Goal: Information Seeking & Learning: Compare options

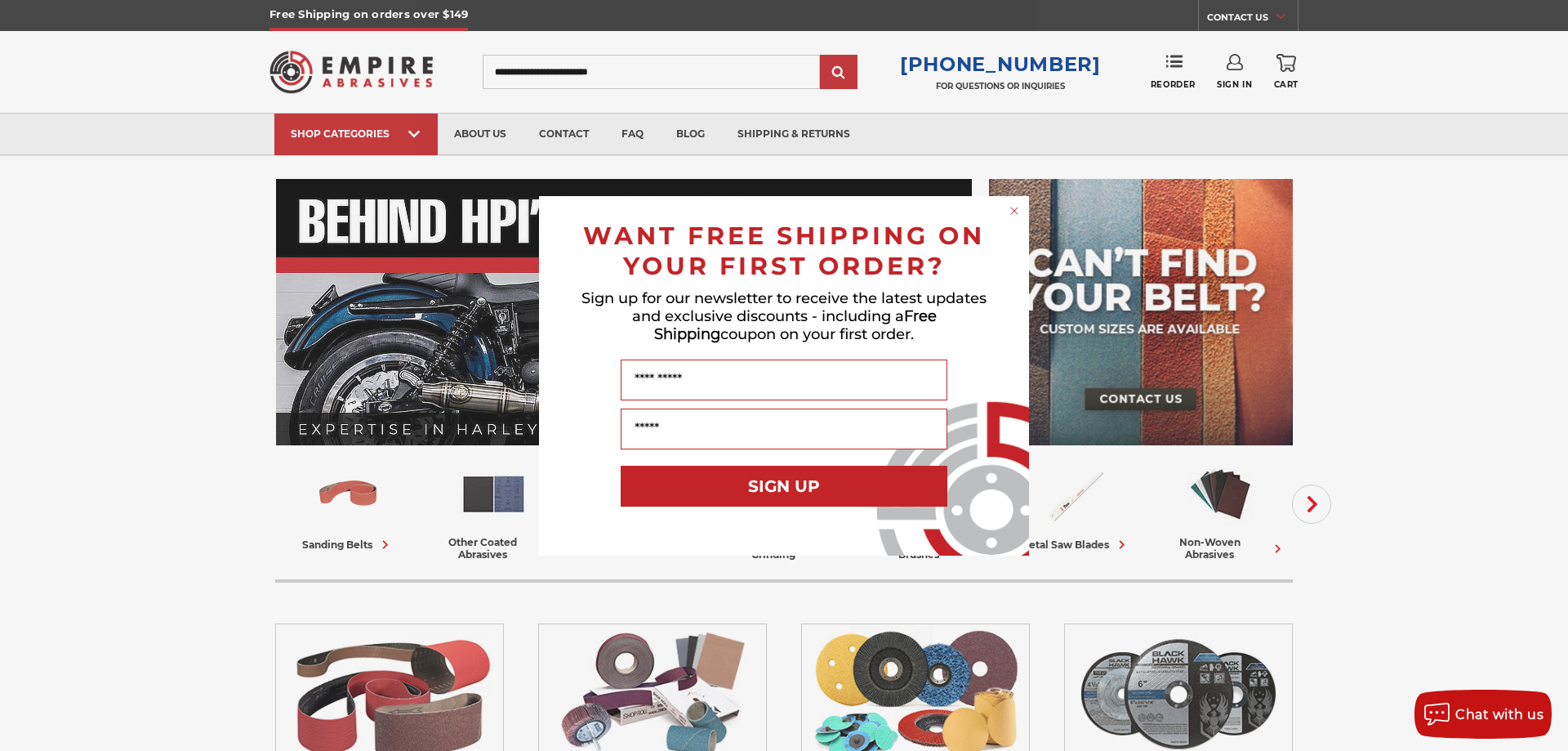
click at [1021, 214] on circle "Close dialog" at bounding box center [1015, 210] width 15 height 15
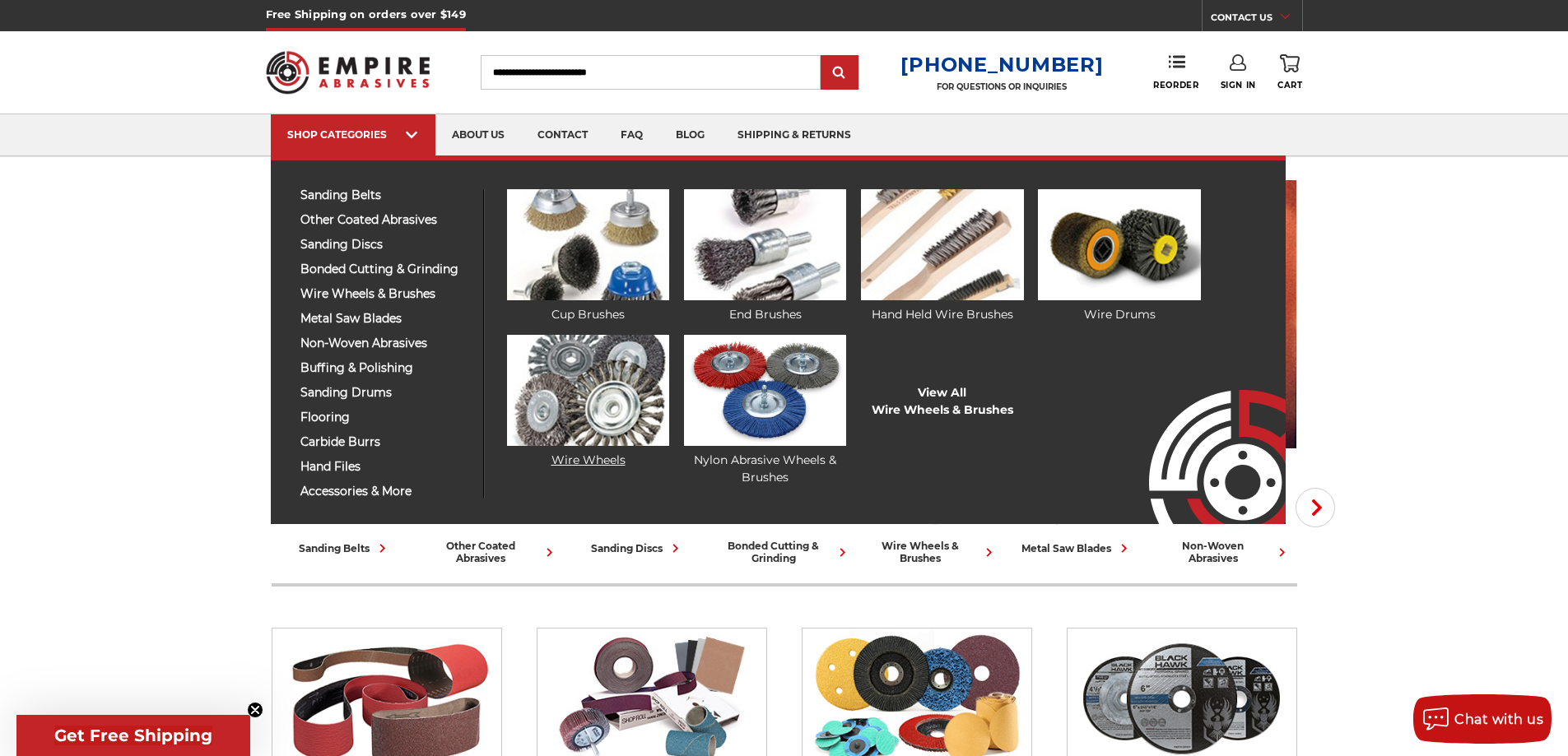
click at [558, 398] on img at bounding box center [588, 390] width 162 height 111
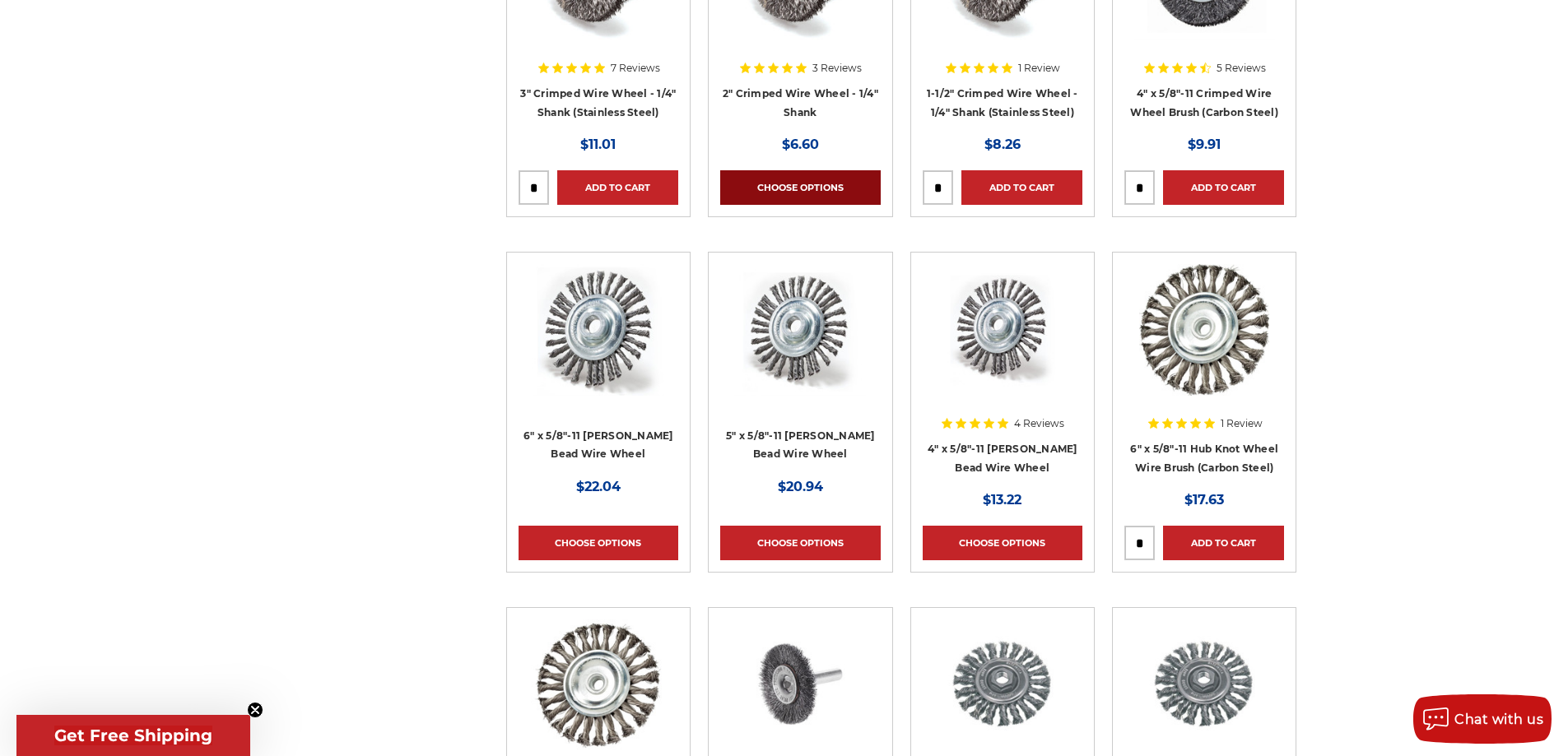
scroll to position [822, 0]
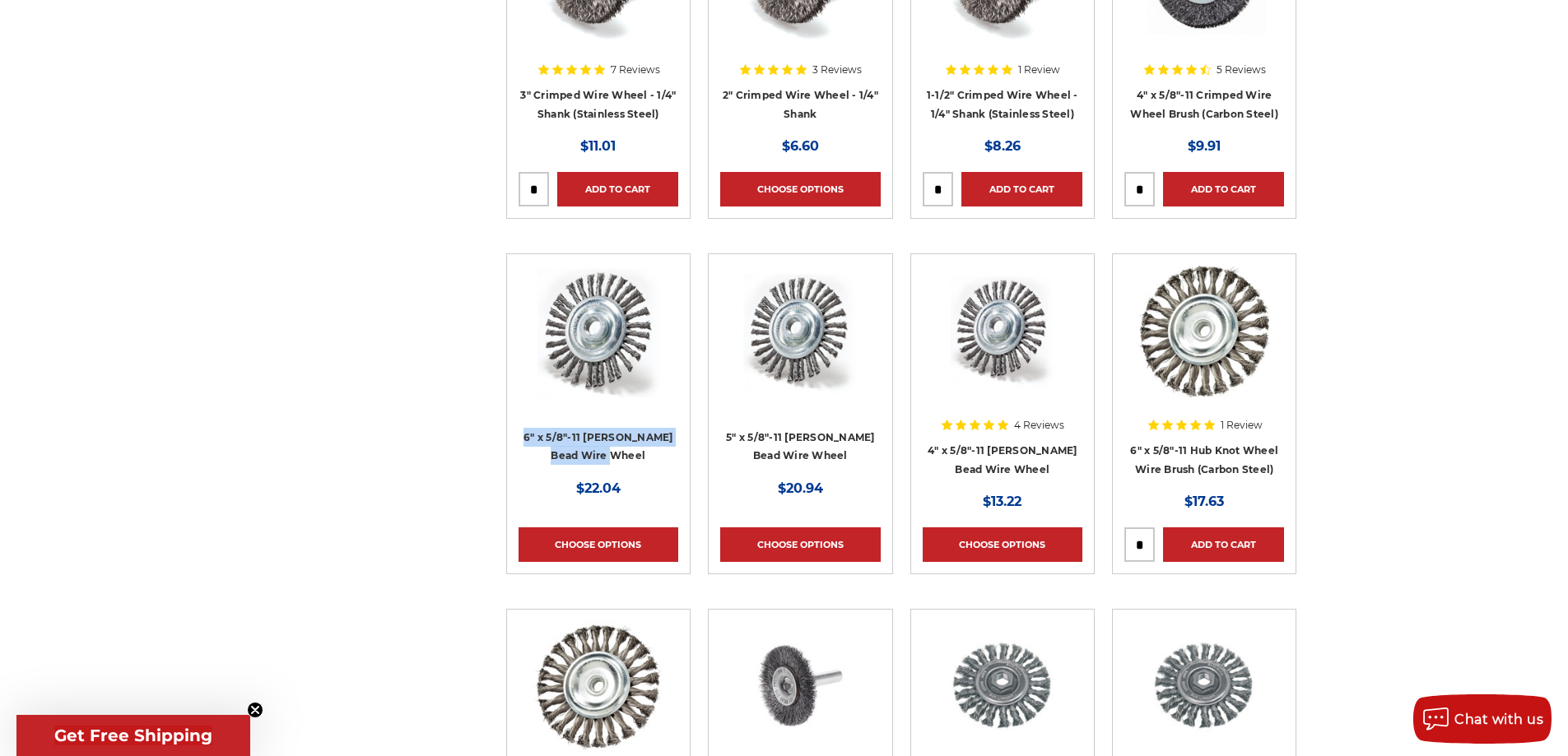
drag, startPoint x: 525, startPoint y: 426, endPoint x: 696, endPoint y: 462, distance: 174.7
click at [688, 462] on article "6" x 5/8"-11 Stringer Bead Wire Wheel MSRP: Was: Now: $22.04 Choose Options" at bounding box center [598, 414] width 184 height 321
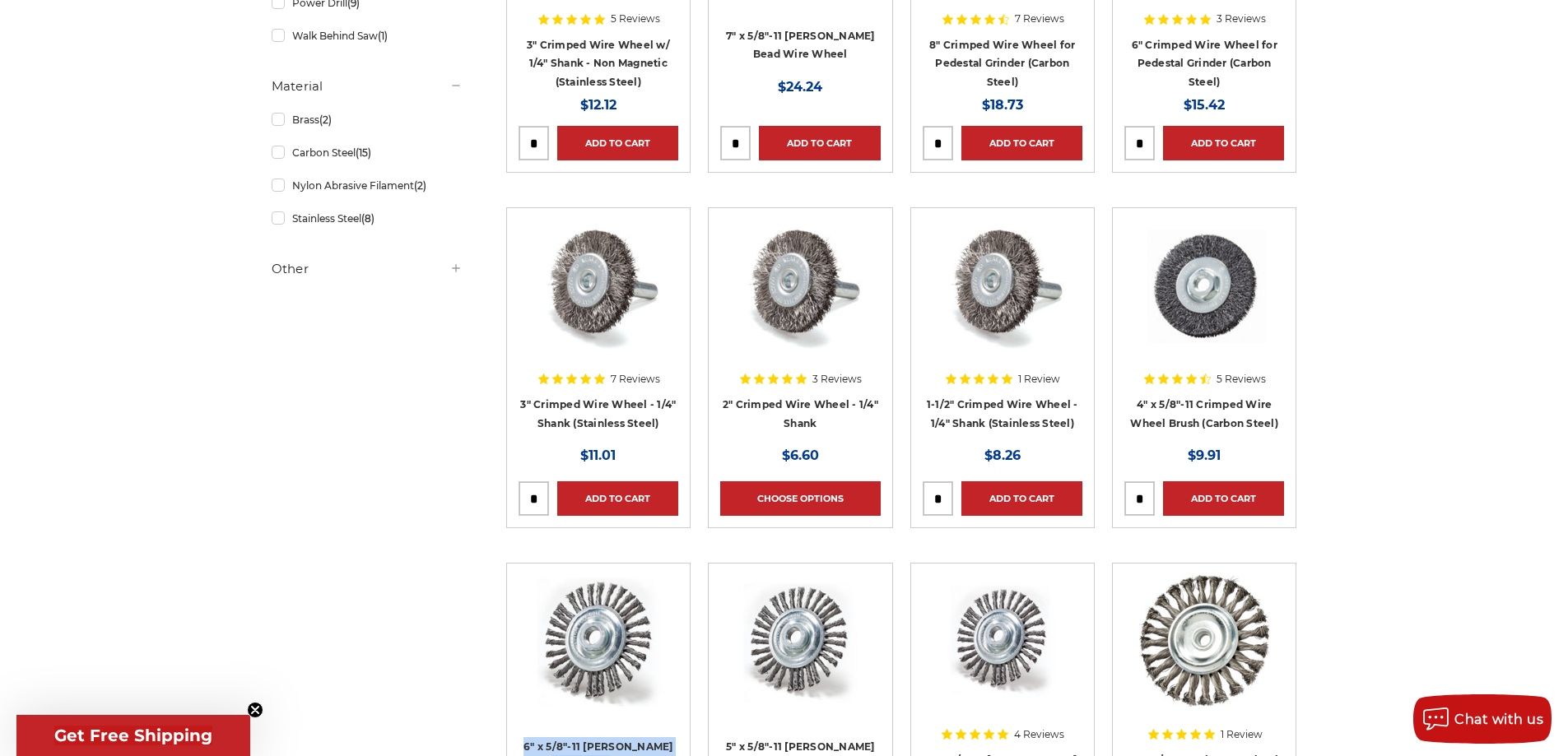
scroll to position [411, 0]
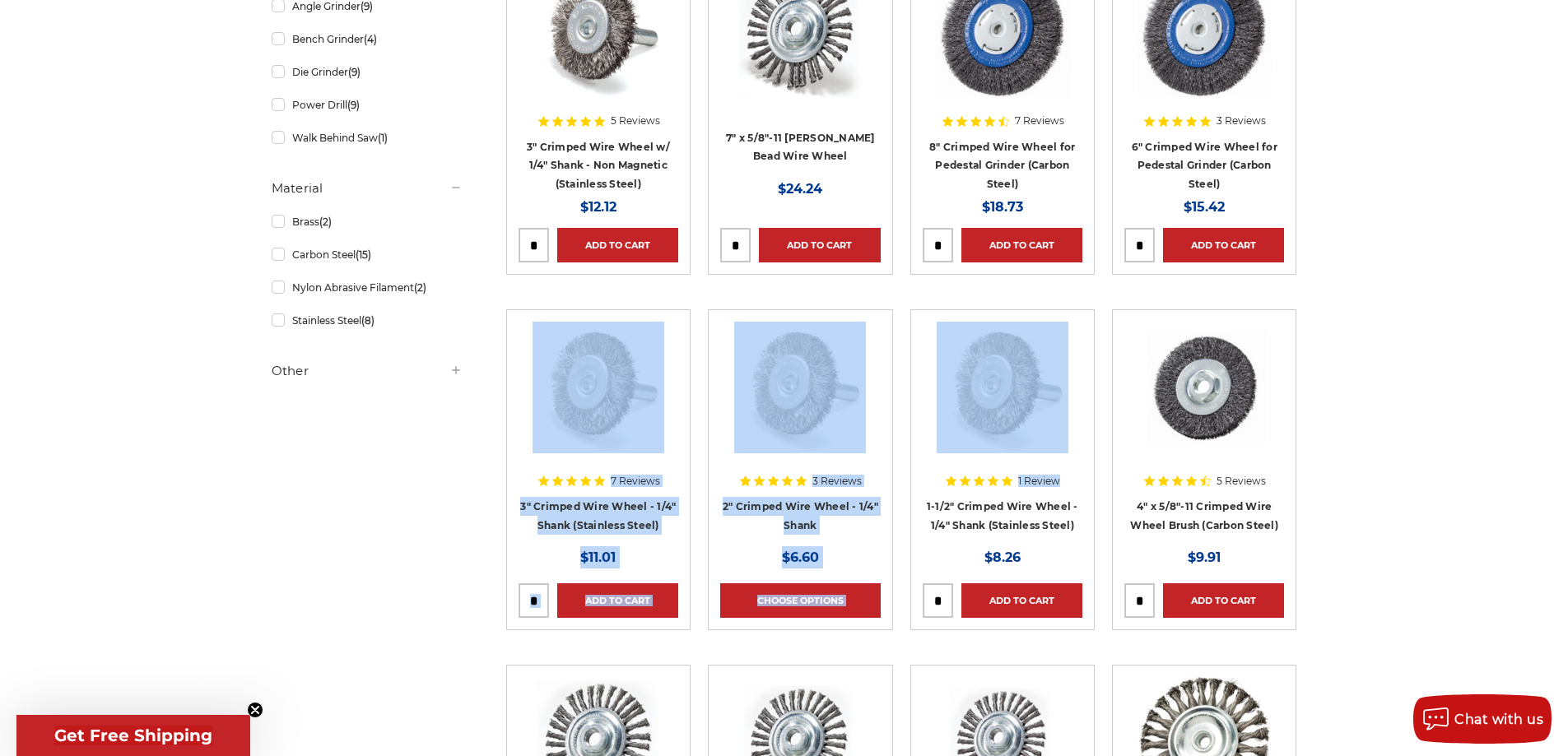
drag, startPoint x: 489, startPoint y: 354, endPoint x: 1085, endPoint y: 475, distance: 608.2
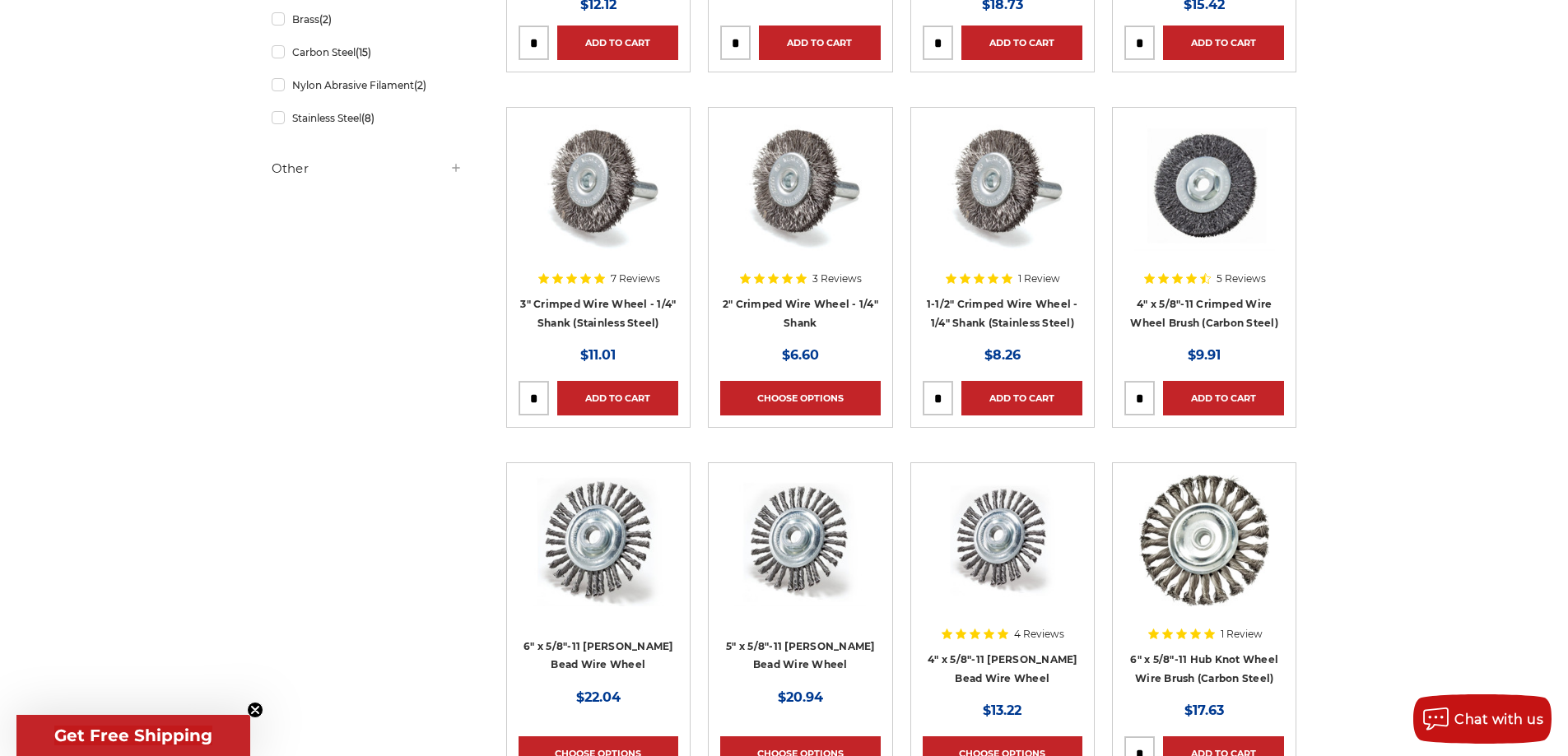
scroll to position [595, 0]
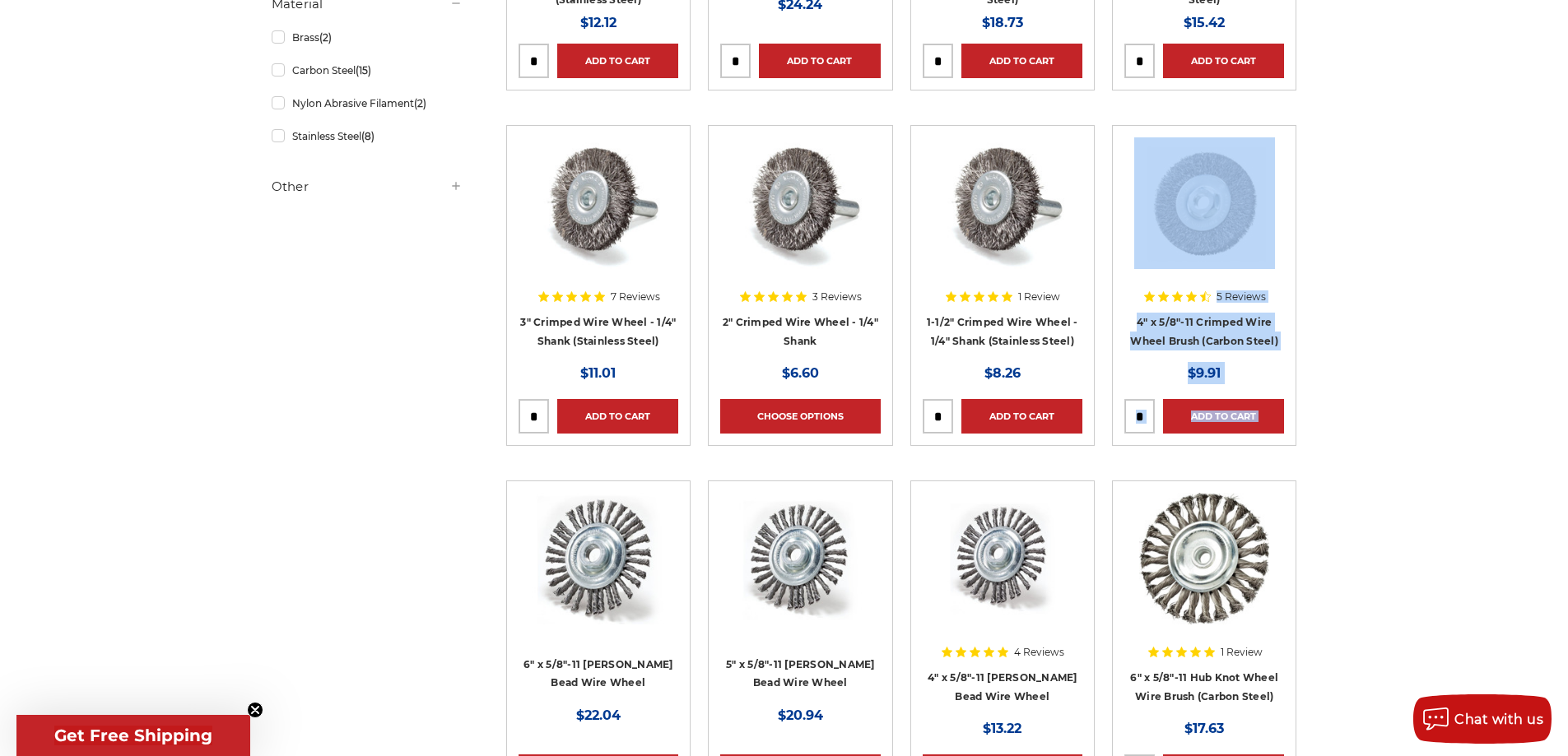
drag, startPoint x: 1383, startPoint y: 143, endPoint x: 1151, endPoint y: 226, distance: 246.4
click at [1127, 312] on h4 "4" x 5/8"-11 Crimped Wire Wheel Brush (Carbon Steel)" at bounding box center [1204, 335] width 160 height 46
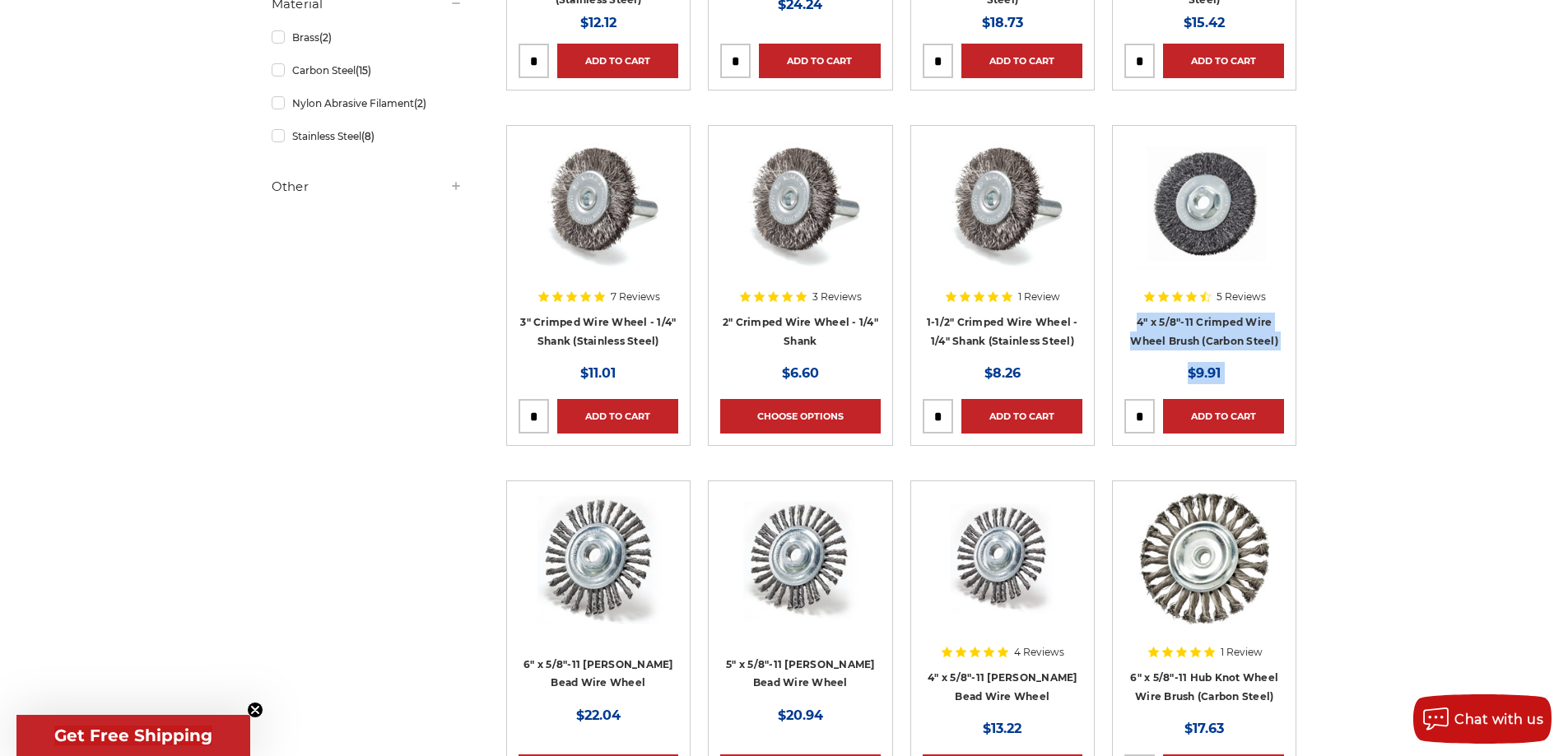
drag, startPoint x: 1127, startPoint y: 311, endPoint x: 1306, endPoint y: 360, distance: 185.6
click at [1302, 363] on li "5 Reviews 4" x 5/8"-11 Crimped Wire Wheel Brush (Carbon Steel) MSRP: Was: Now: …" at bounding box center [1204, 302] width 201 height 355
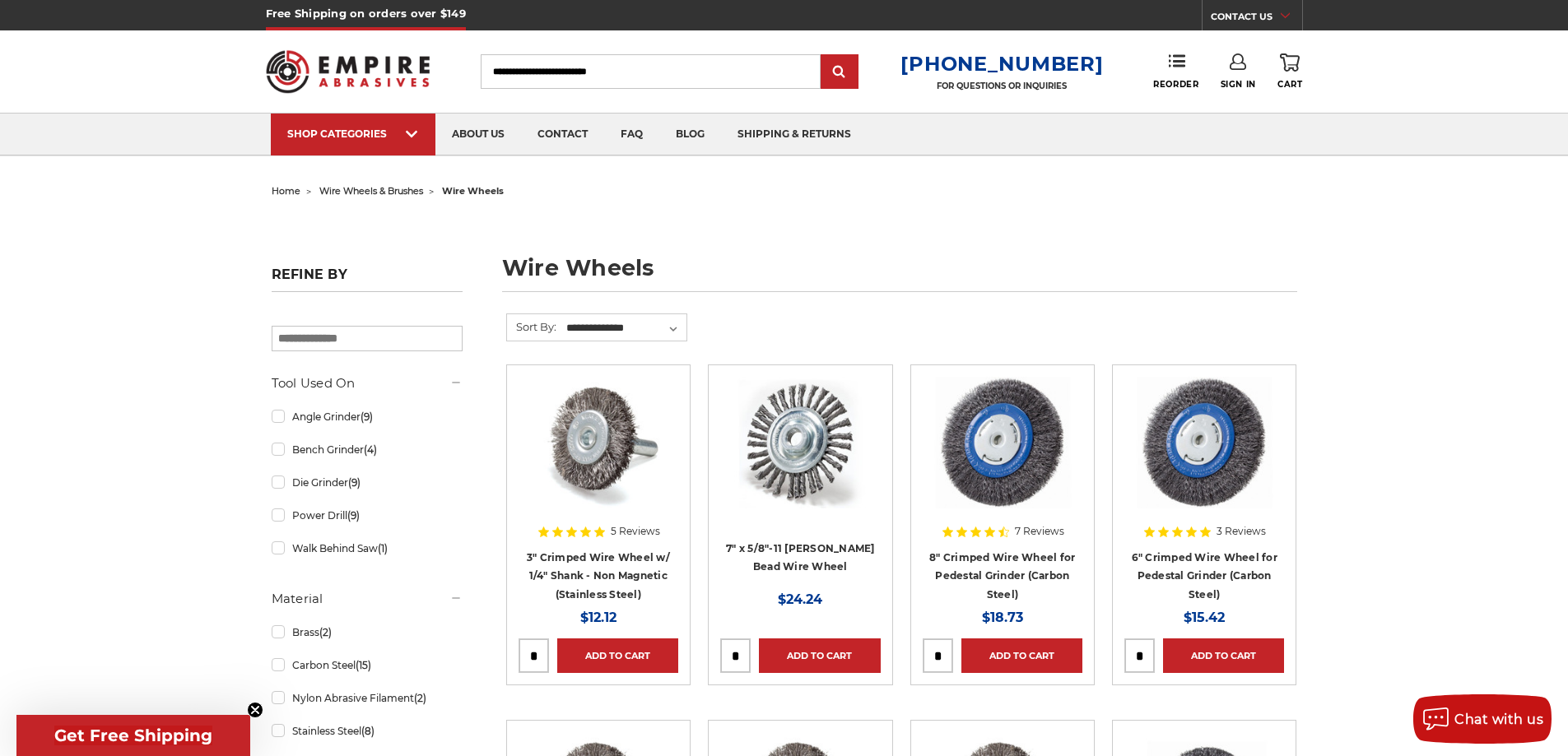
scroll to position [0, 0]
click at [548, 73] on input "Search" at bounding box center [651, 72] width 340 height 34
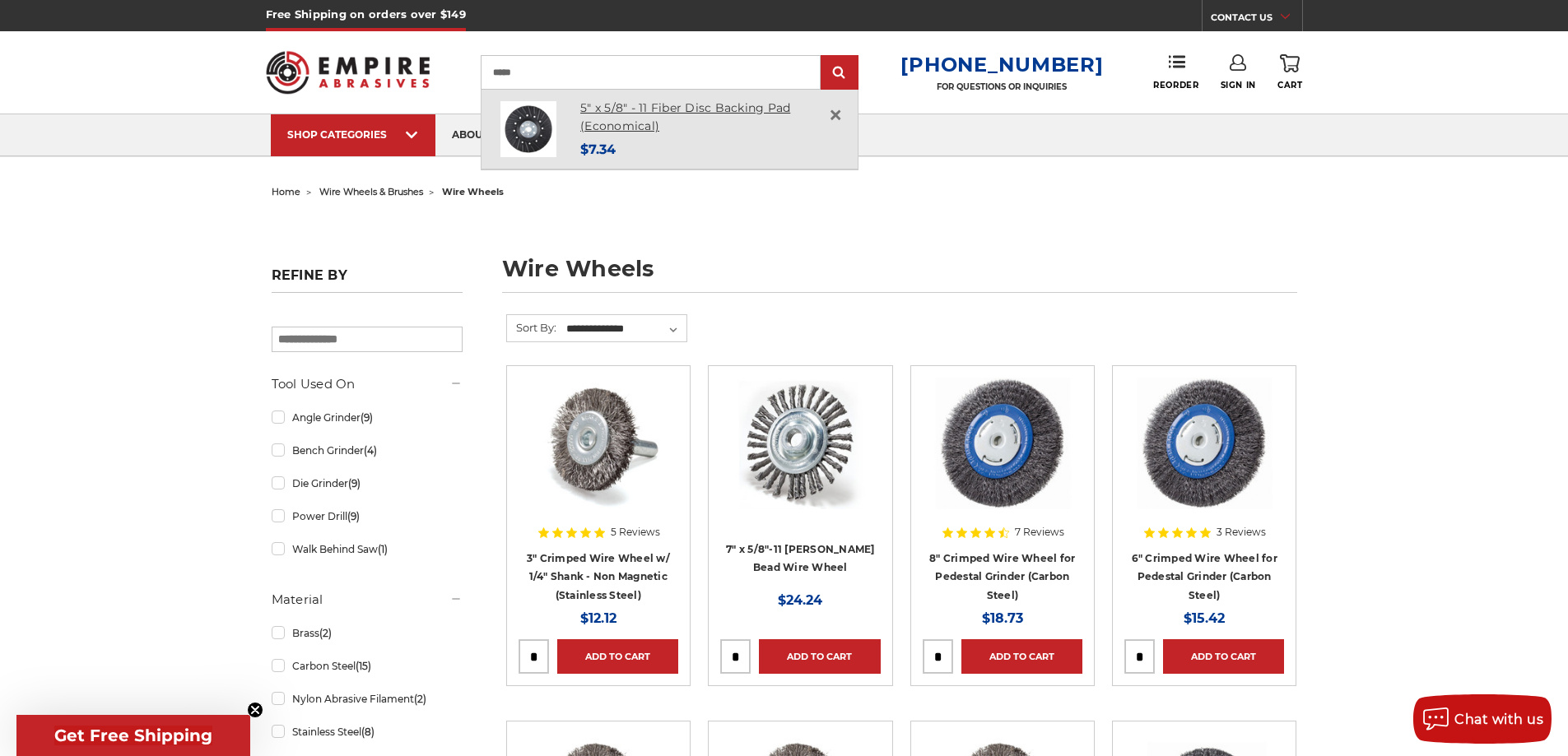
type input "*****"
click at [633, 110] on link "5" x 5/8" - 11 Fiber Disc Backing Pad (Economical)" at bounding box center [685, 117] width 210 height 34
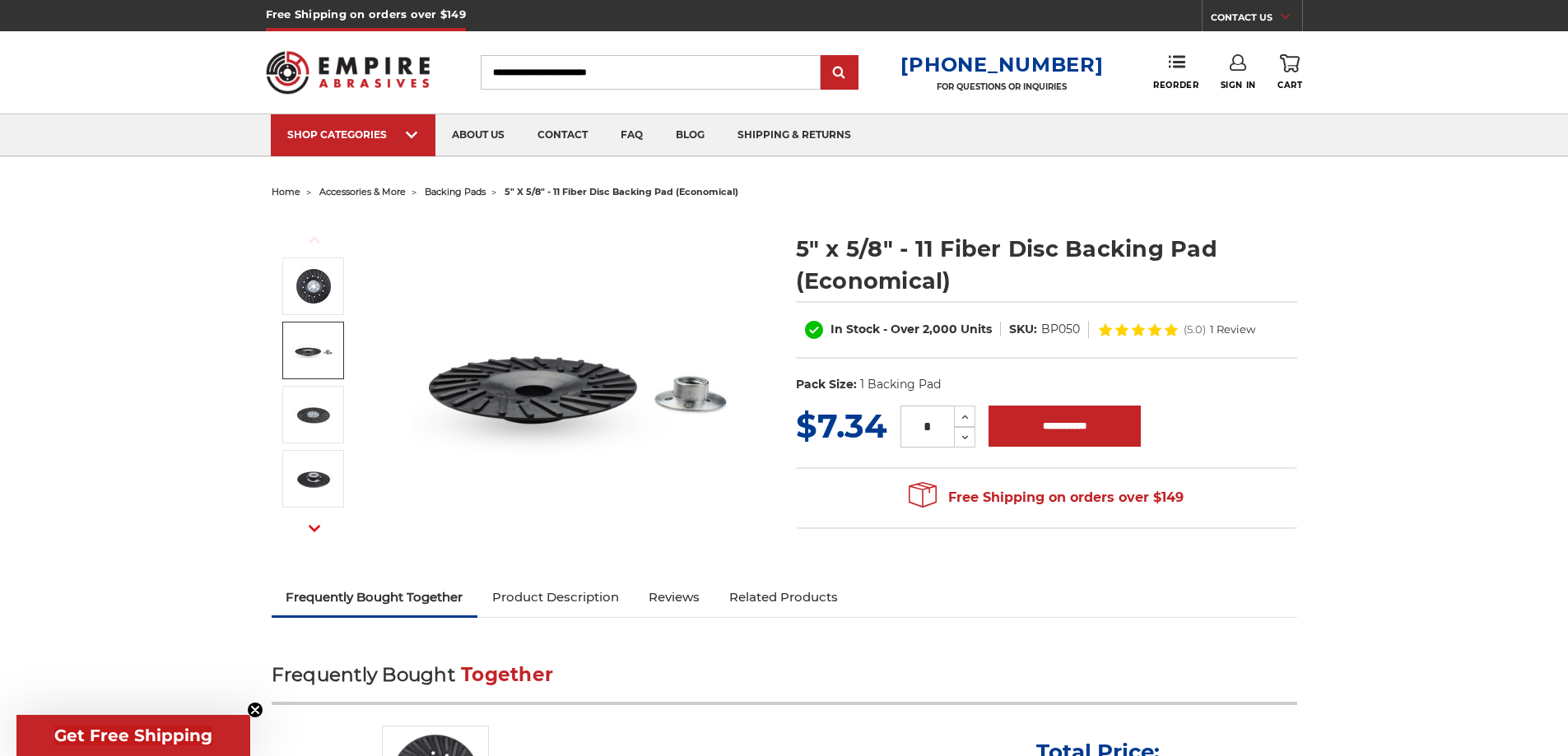
click at [311, 354] on img at bounding box center [313, 350] width 41 height 41
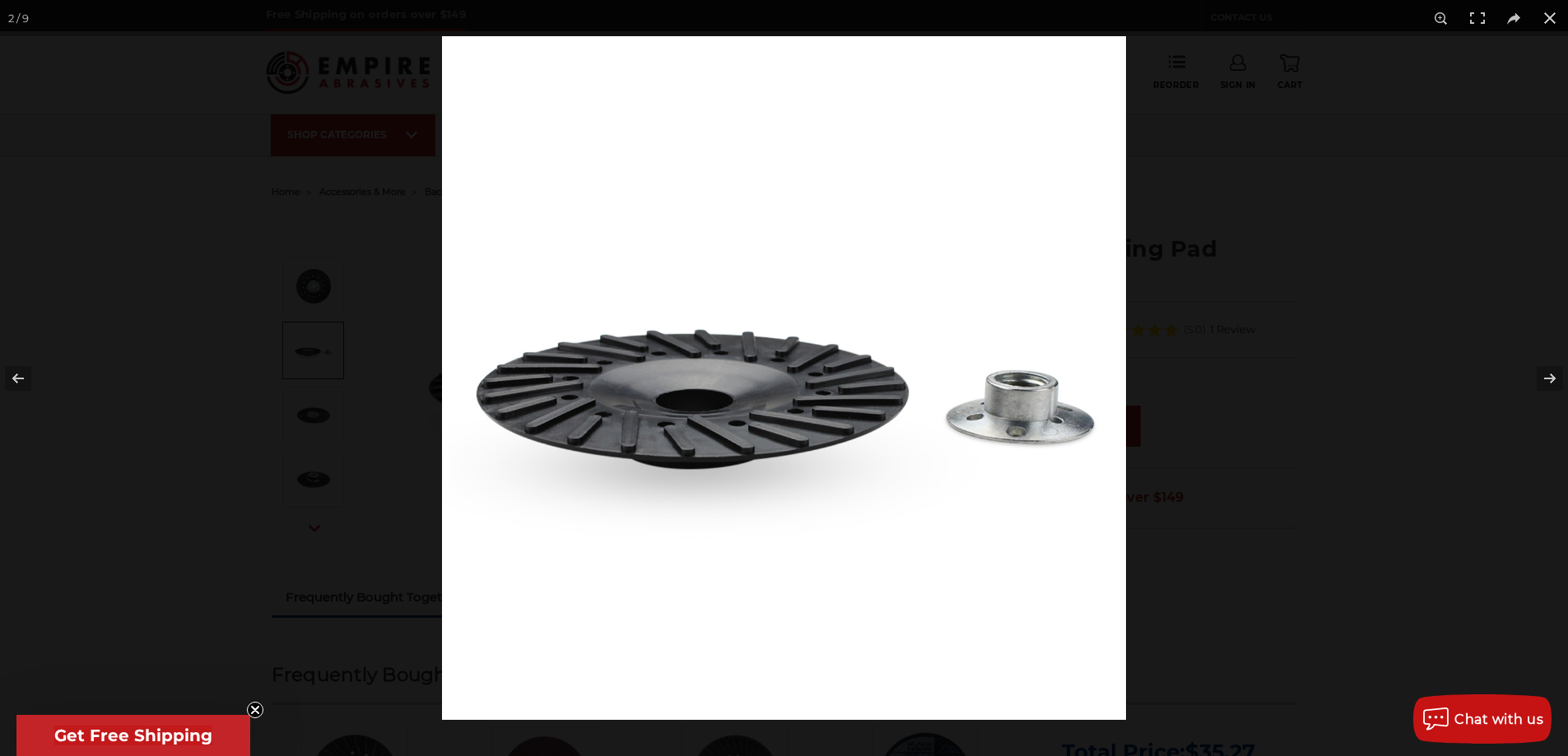
click at [685, 366] on img at bounding box center [784, 378] width 684 height 684
click at [1204, 381] on div at bounding box center [1226, 414] width 1568 height 756
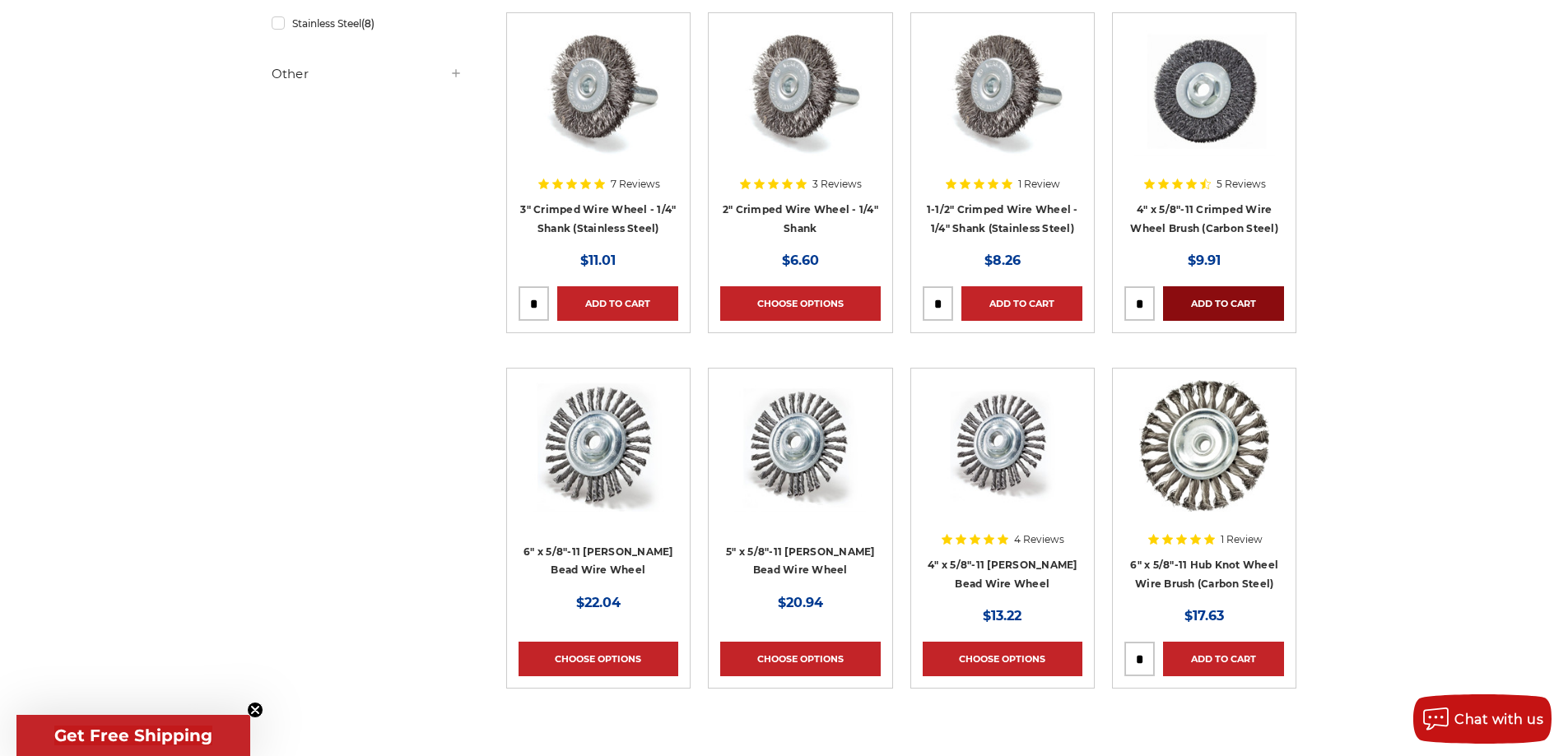
scroll to position [575, 0]
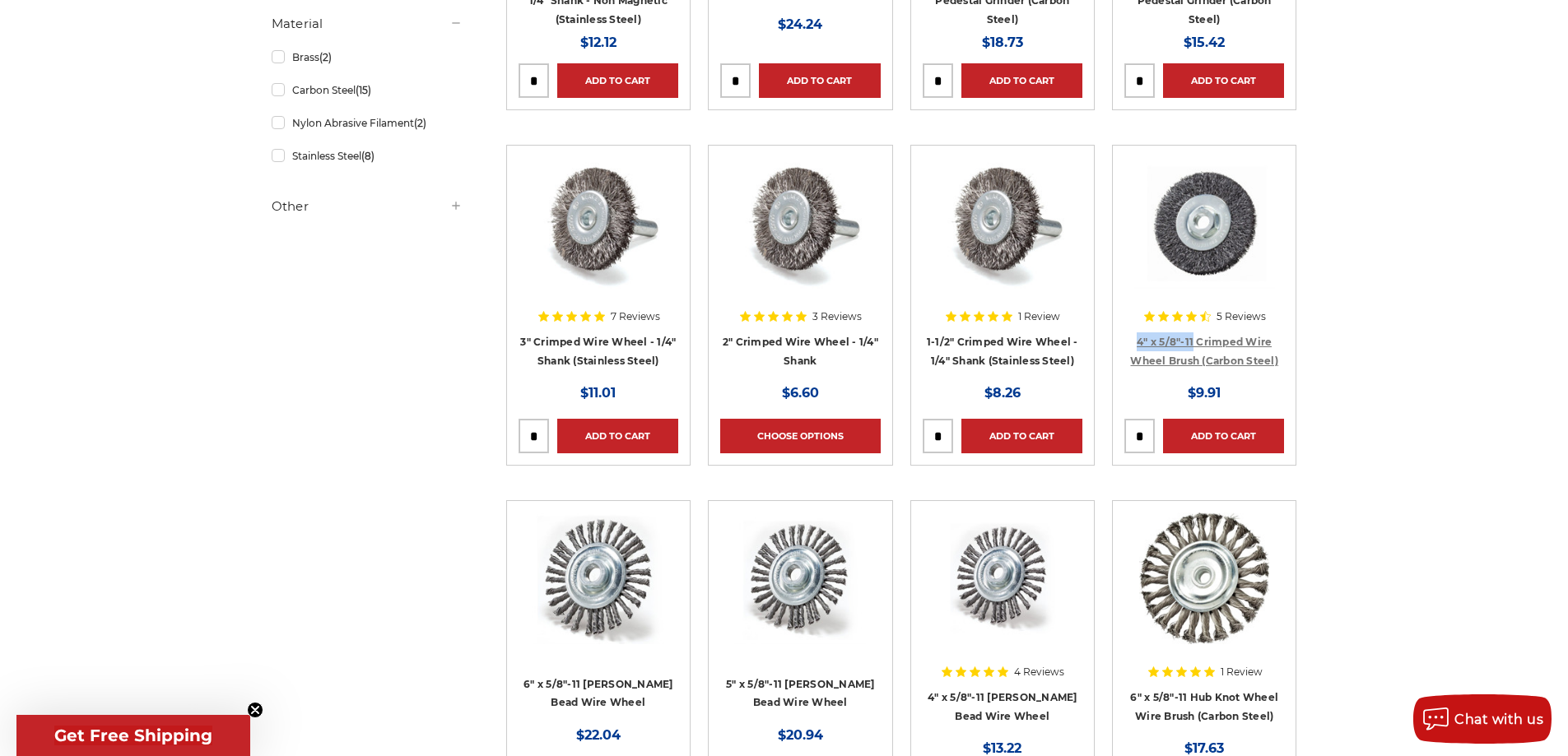
drag, startPoint x: 1135, startPoint y: 343, endPoint x: 1193, endPoint y: 335, distance: 58.5
click at [1193, 335] on h4 "4" x 5/8"-11 Crimped Wire Wheel Brush (Carbon Steel)" at bounding box center [1204, 355] width 160 height 46
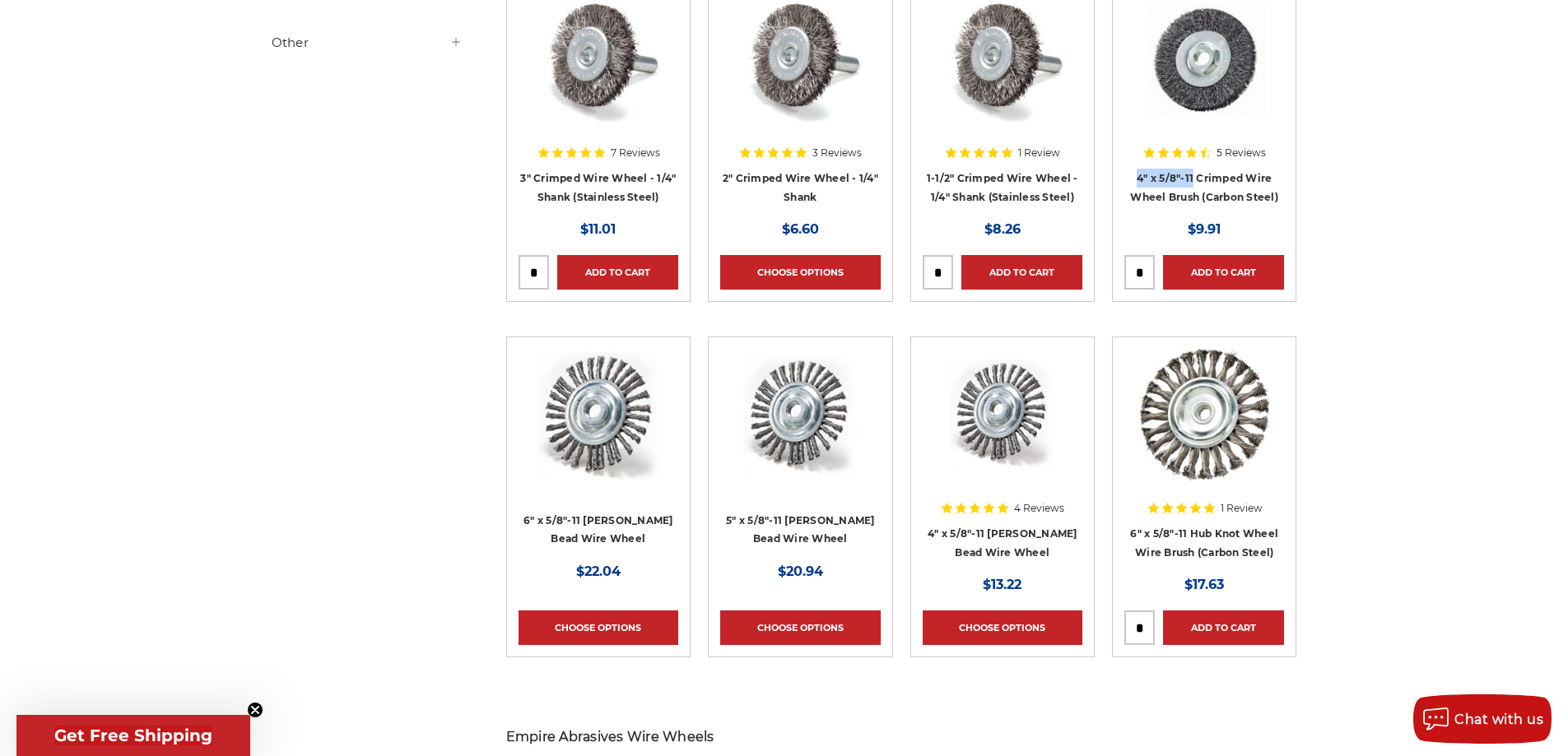
scroll to position [741, 0]
click at [954, 374] on img at bounding box center [1002, 414] width 132 height 132
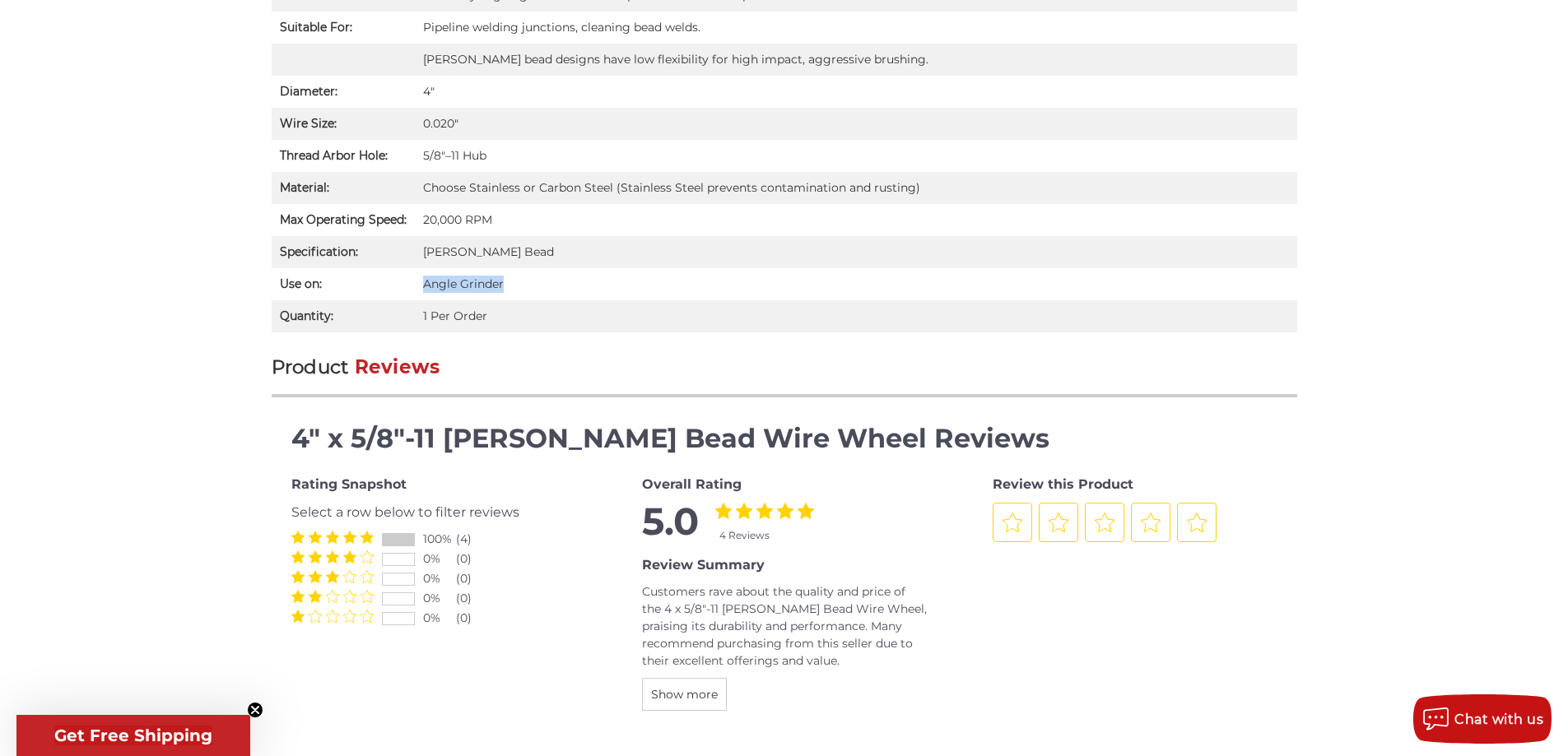
drag, startPoint x: 508, startPoint y: 247, endPoint x: 422, endPoint y: 254, distance: 86.3
click at [423, 268] on td "Angle Grinder" at bounding box center [855, 284] width 882 height 32
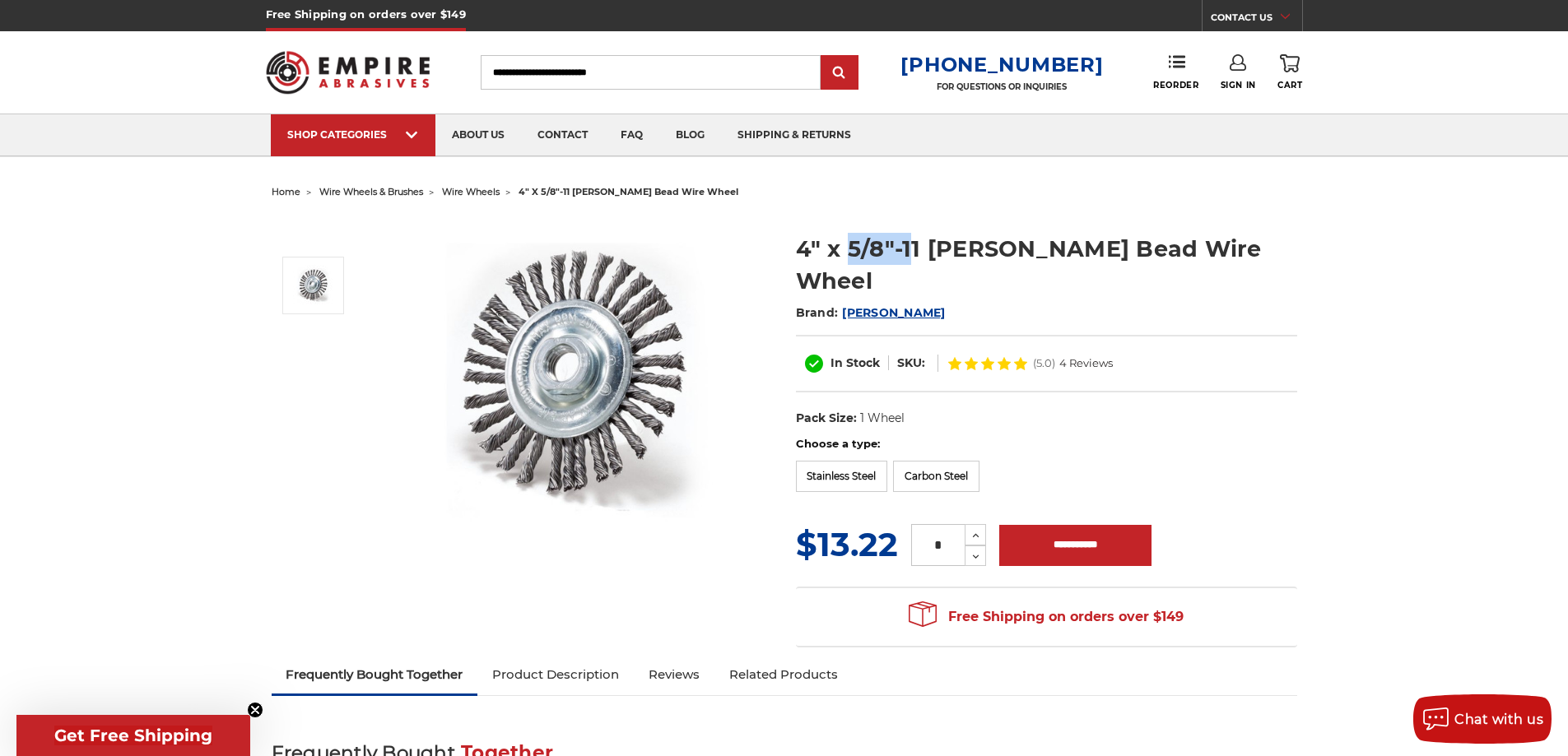
drag, startPoint x: 847, startPoint y: 251, endPoint x: 909, endPoint y: 243, distance: 62.5
click at [909, 243] on h1 "4" x 5/8"-11 Stringer Bead Wire Wheel" at bounding box center [1046, 265] width 501 height 65
drag, startPoint x: 920, startPoint y: 243, endPoint x: 848, endPoint y: 253, distance: 72.7
click at [848, 253] on h1 "4" x 5/8"-11 Stringer Bead Wire Wheel" at bounding box center [1046, 265] width 501 height 65
click at [847, 252] on h1 "4" x 5/8"-11 Stringer Bead Wire Wheel" at bounding box center [1046, 265] width 501 height 65
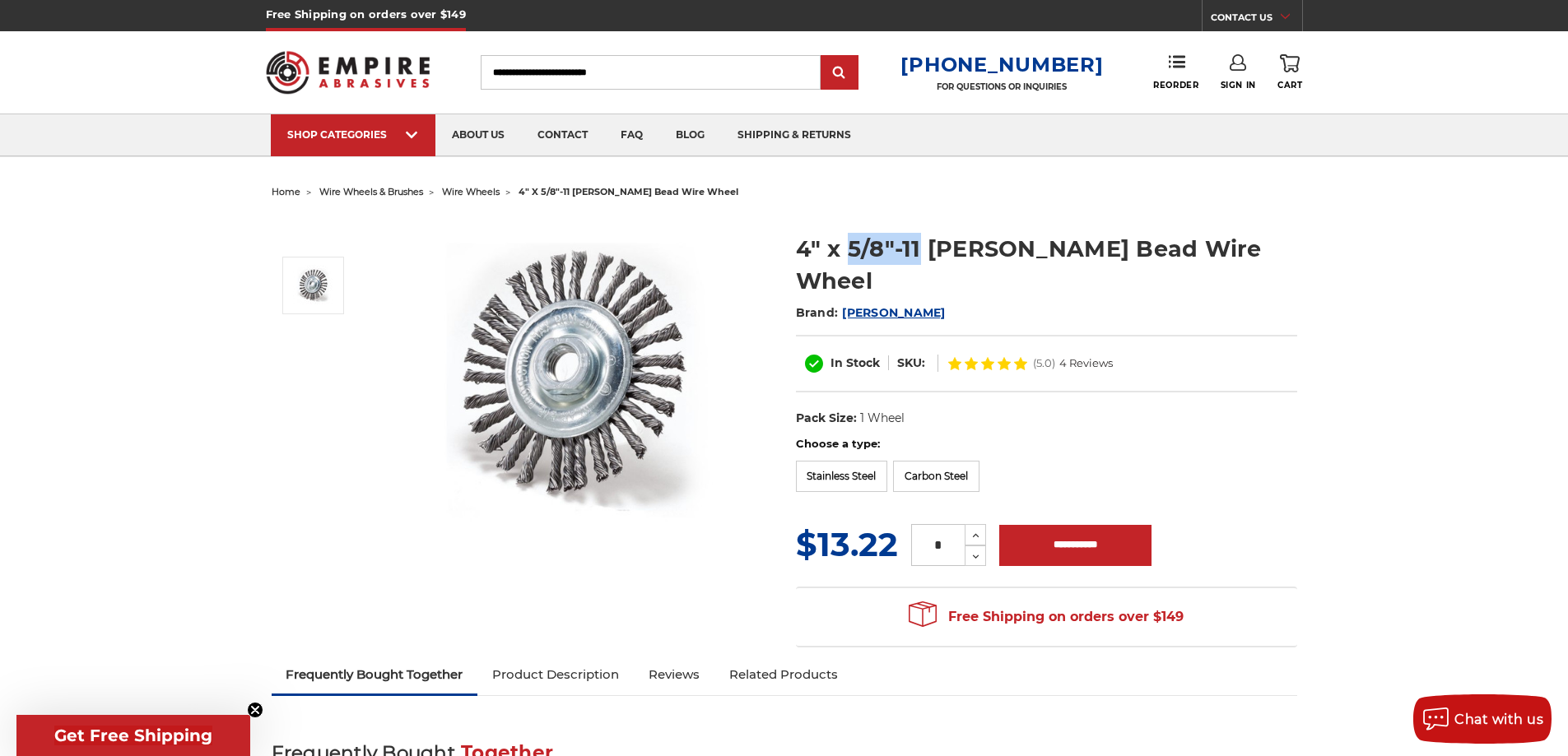
drag, startPoint x: 845, startPoint y: 243, endPoint x: 917, endPoint y: 243, distance: 72.0
click at [917, 243] on h1 "4" x 5/8"-11 Stringer Bead Wire Wheel" at bounding box center [1046, 265] width 501 height 65
click at [475, 198] on li "wire wheels" at bounding box center [461, 192] width 77 height 24
click at [473, 193] on span "wire wheels" at bounding box center [471, 191] width 58 height 11
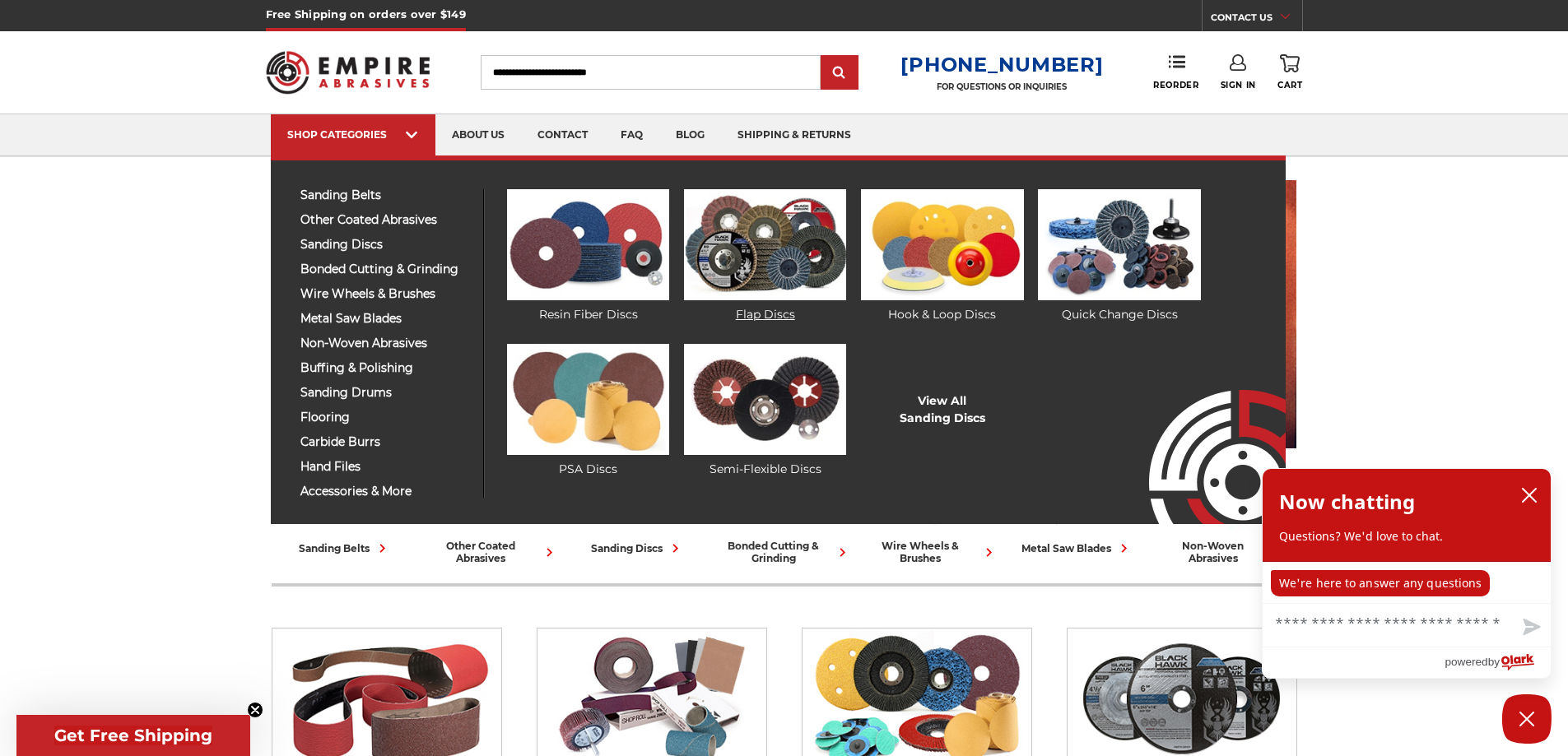
click at [799, 250] on img at bounding box center [765, 244] width 162 height 111
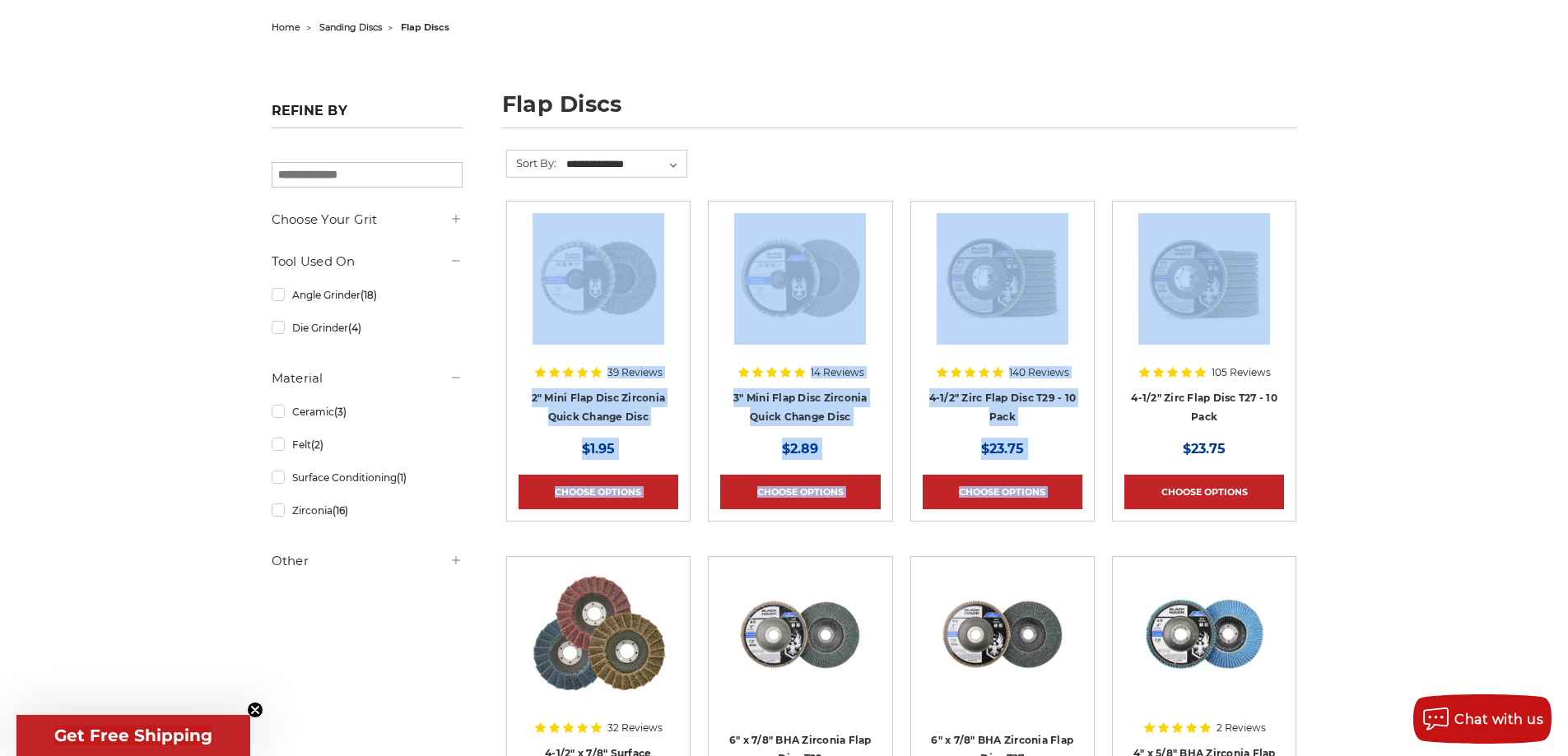
drag, startPoint x: 979, startPoint y: 154, endPoint x: 1176, endPoint y: 262, distance: 224.7
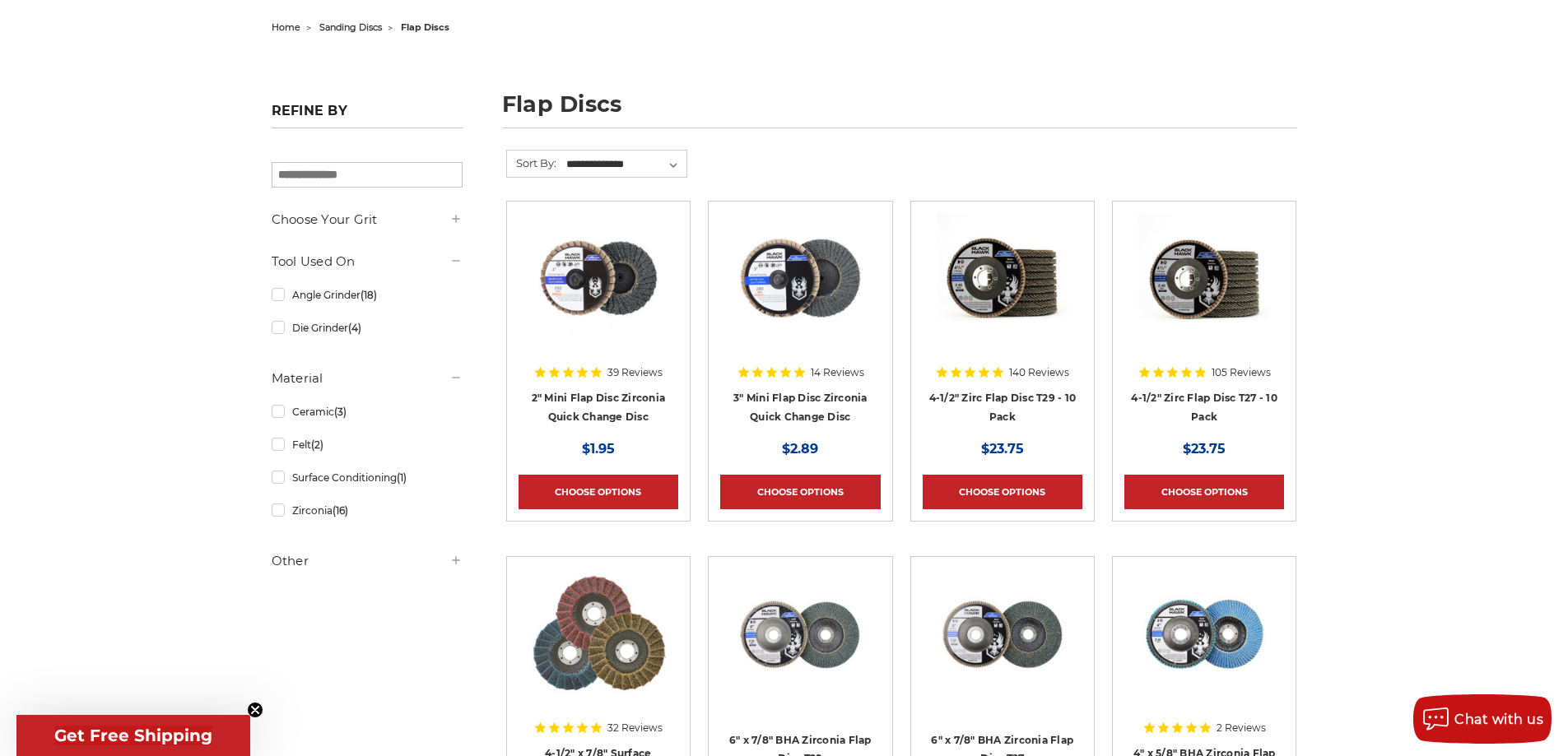
click at [1121, 127] on h1 "flap discs" at bounding box center [899, 110] width 795 height 35
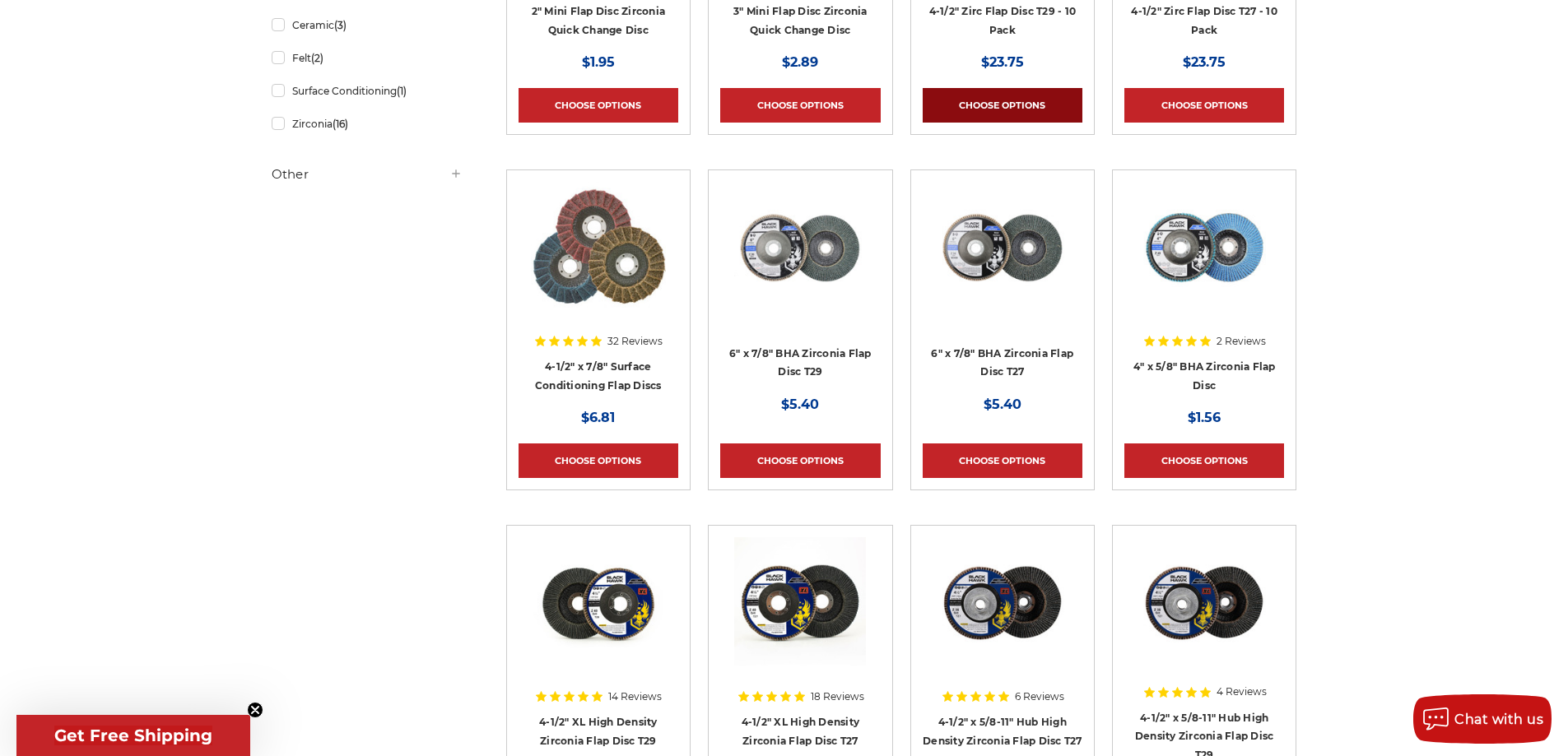
scroll to position [329, 0]
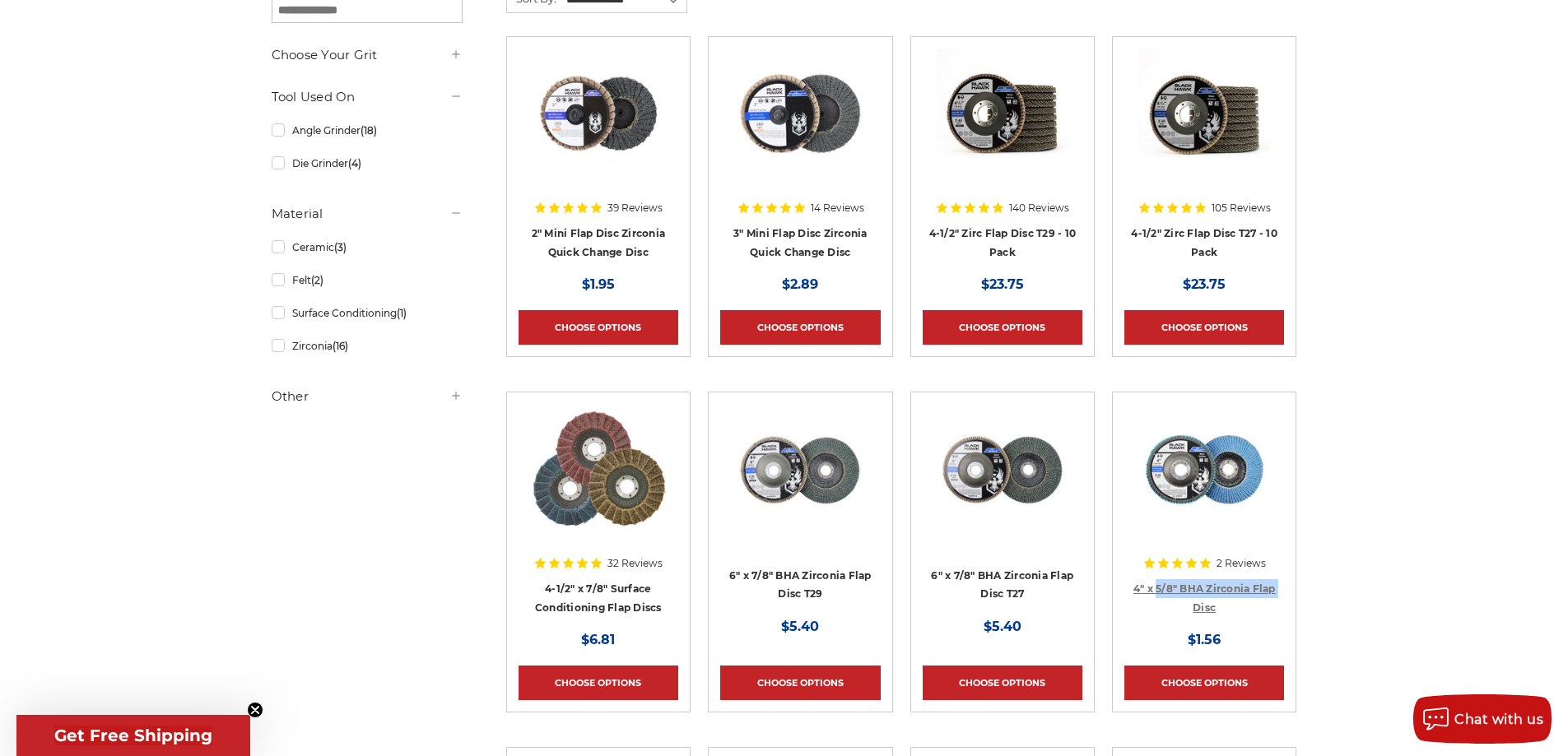
drag, startPoint x: 1143, startPoint y: 602, endPoint x: 1155, endPoint y: 588, distance: 18.4
click at [1155, 588] on h4 "4" x 5/8" BHA Zirconia Flap Disc" at bounding box center [1204, 602] width 160 height 46
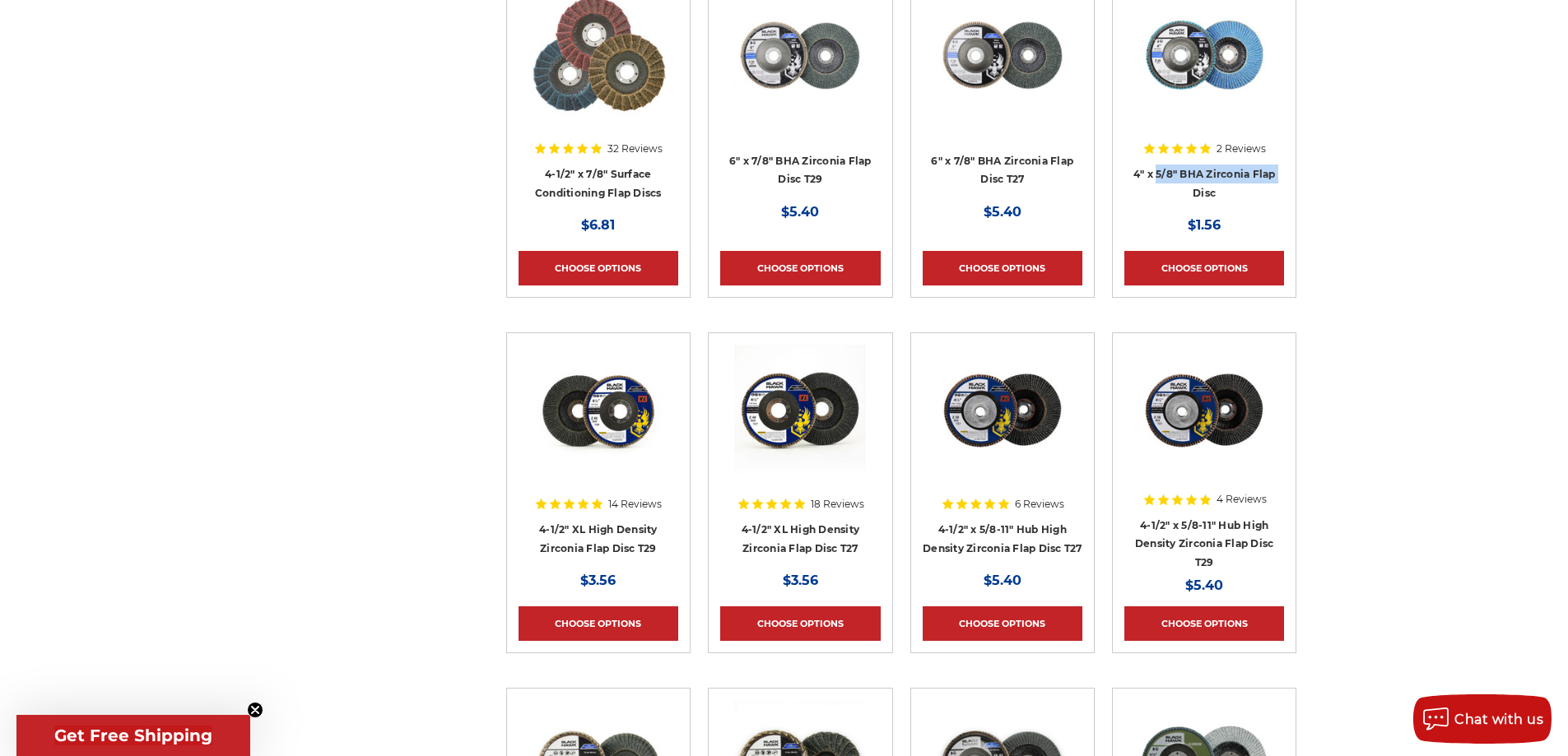
scroll to position [822, 0]
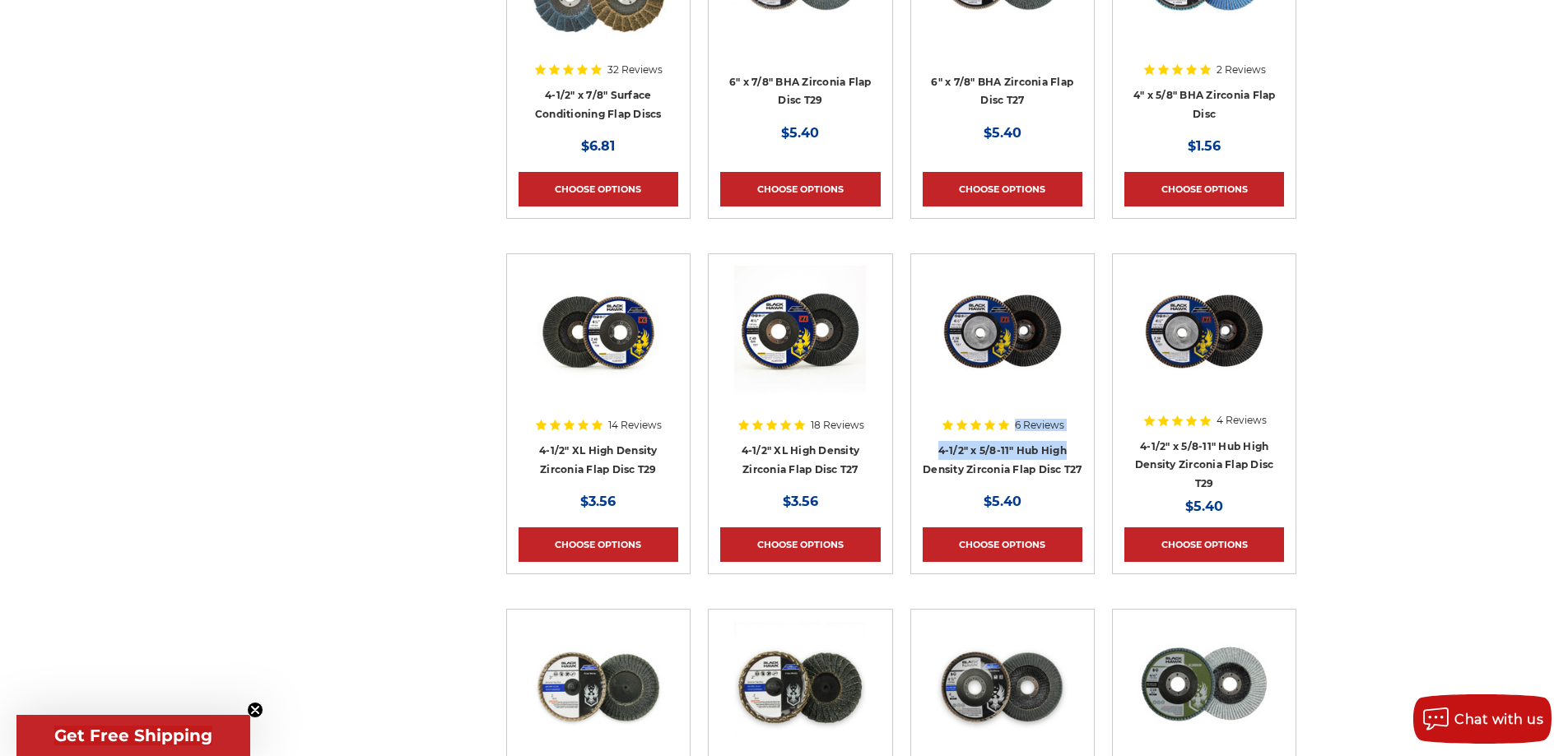
drag, startPoint x: 920, startPoint y: 421, endPoint x: 1084, endPoint y: 433, distance: 164.4
click at [1084, 433] on article "6 Reviews 4-1/2" x 5/8-11" Hub High Density Zirconia Flap Disc T27 MSRP: Was: N…" at bounding box center [1003, 414] width 184 height 321
click at [999, 347] on img at bounding box center [1002, 331] width 132 height 132
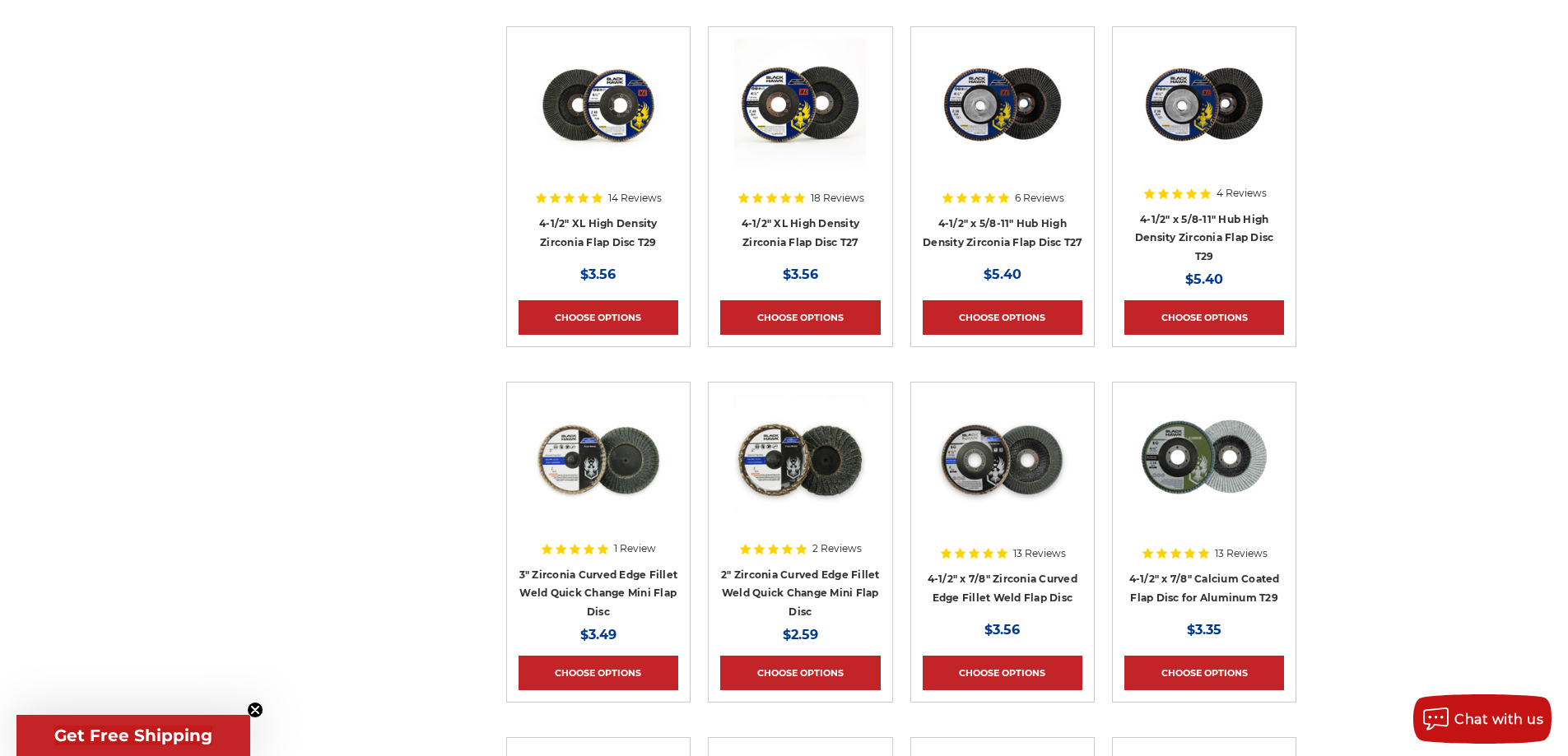
scroll to position [836, 0]
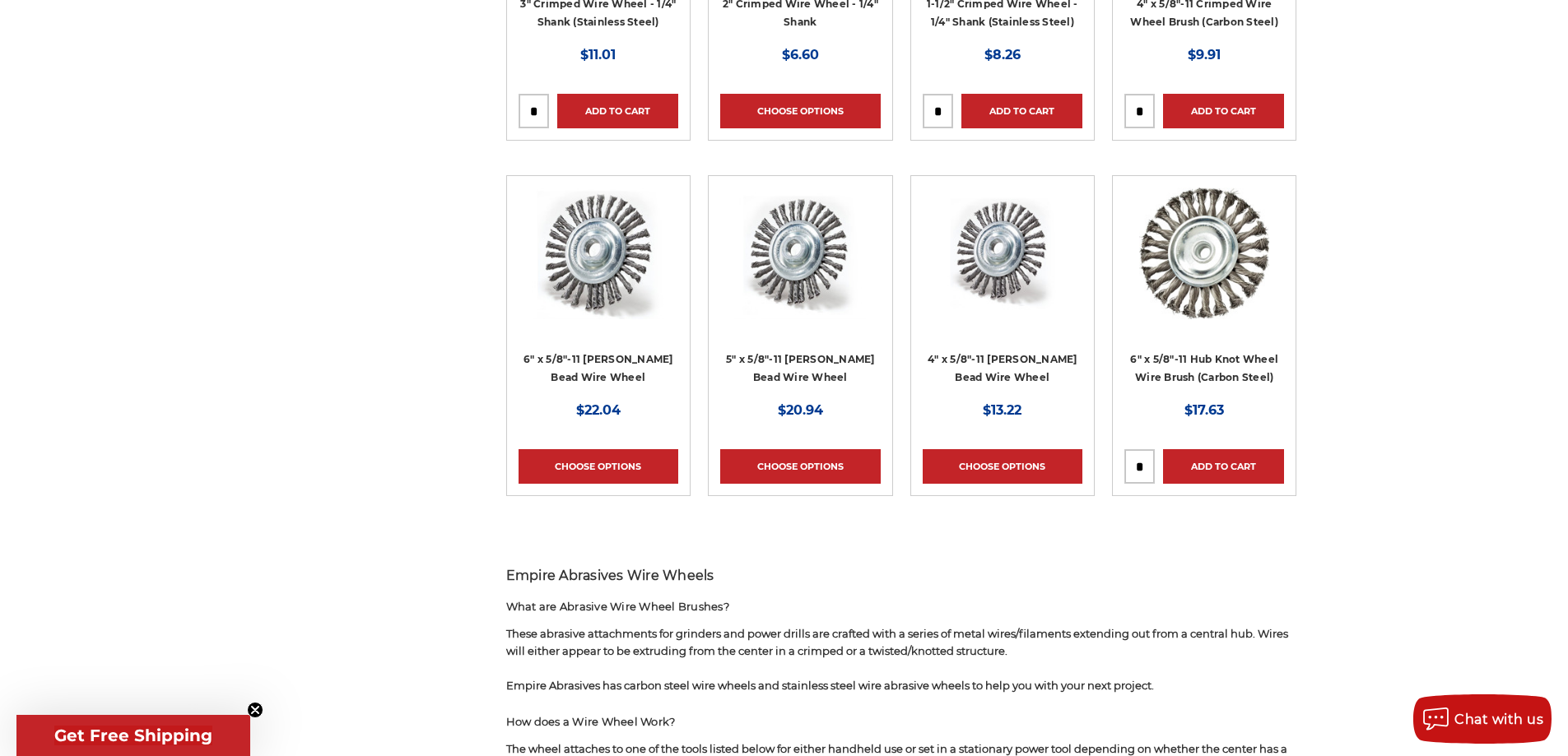
scroll to position [905, 0]
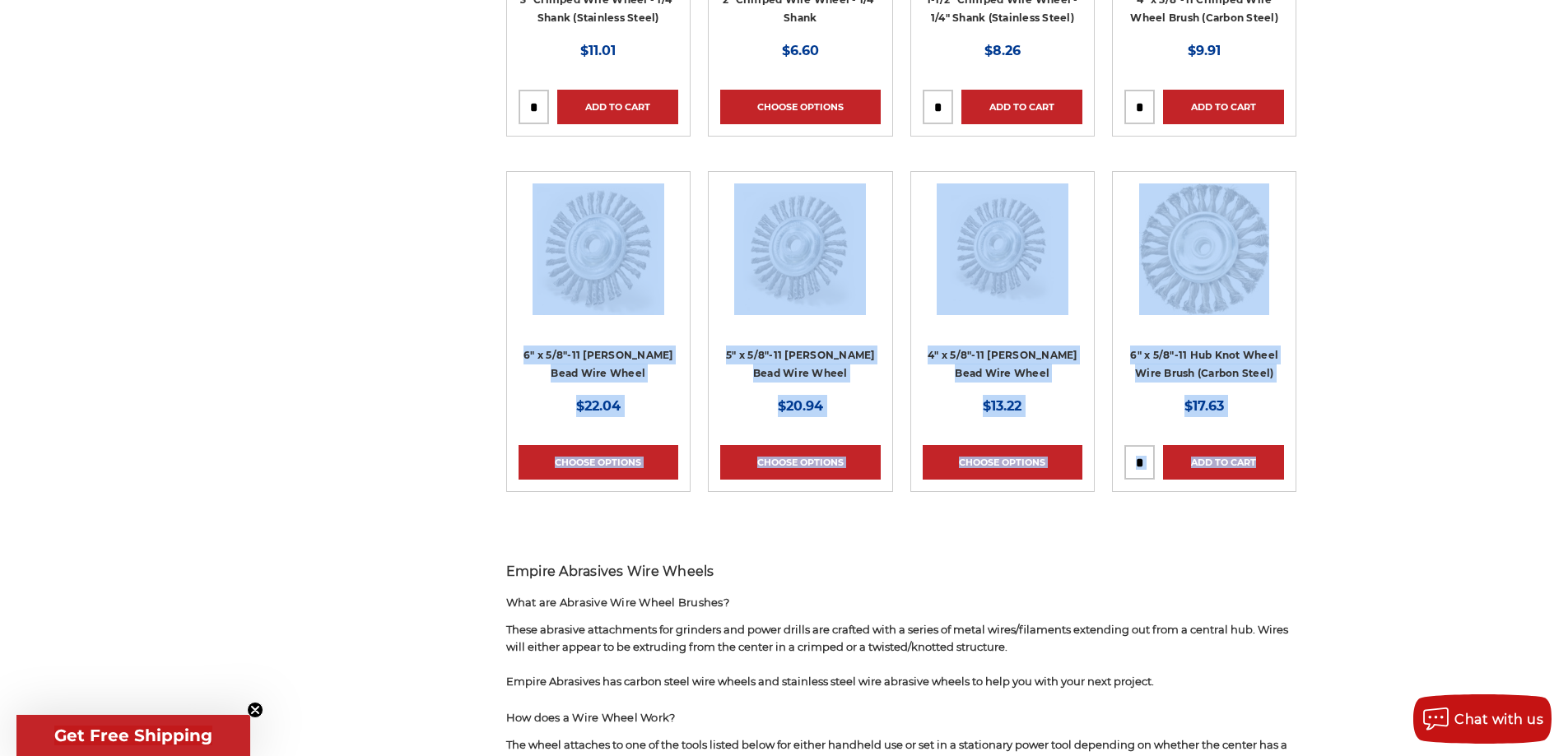
drag, startPoint x: 1455, startPoint y: 241, endPoint x: 343, endPoint y: 246, distance: 1112.0
click at [343, 246] on div "home wire wheels & brushes wire wheels wire wheels Refine by × Browse by Choose…" at bounding box center [784, 516] width 1568 height 2482
click at [342, 248] on div "Refine by × Browse by Choose Your Grit, Grit & more Hide Filters Show Filters T…" at bounding box center [784, 583] width 1043 height 2348
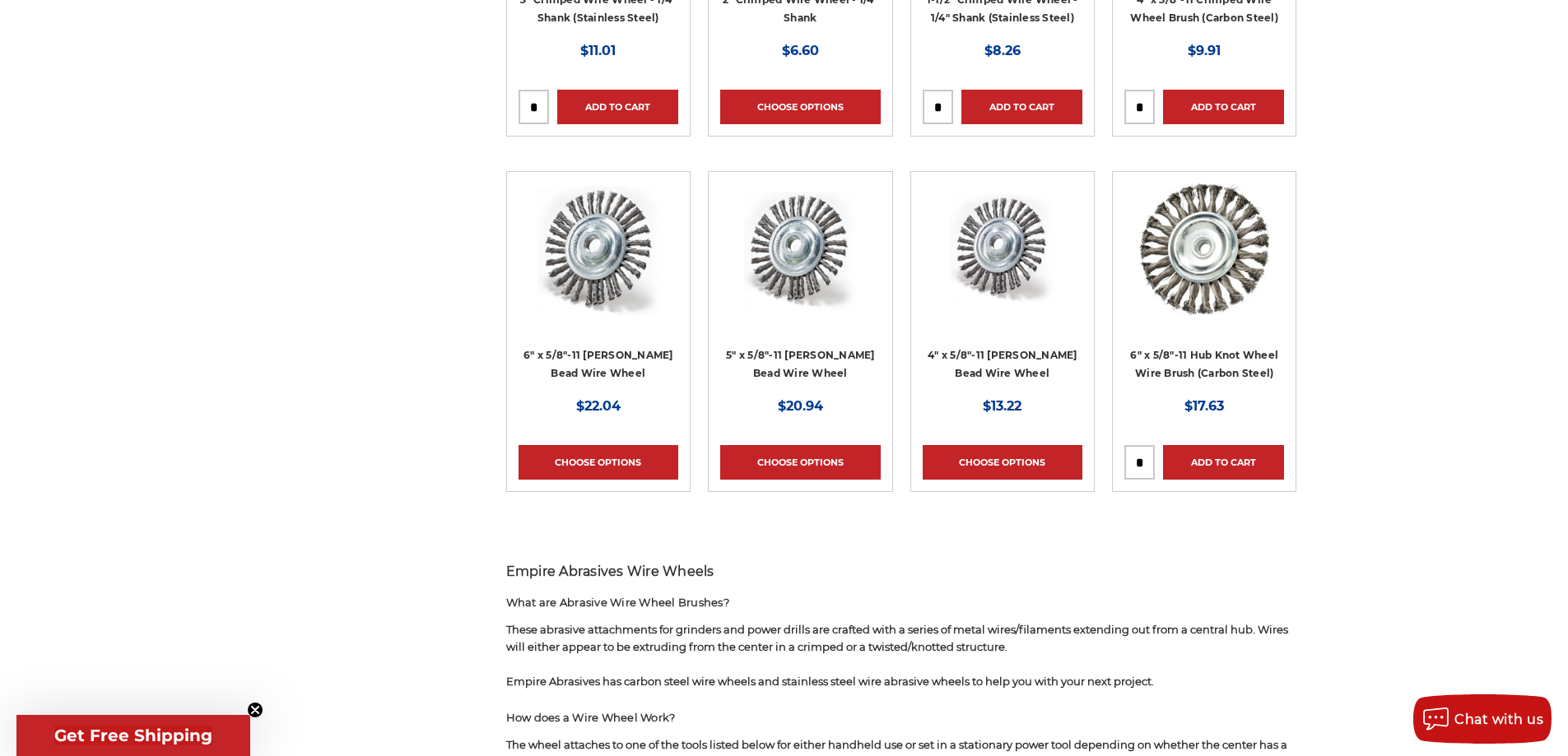
click at [349, 162] on div "Refine by × Browse by Choose Your Grit, Grit & more Hide Filters Show Filters T…" at bounding box center [784, 583] width 1043 height 2348
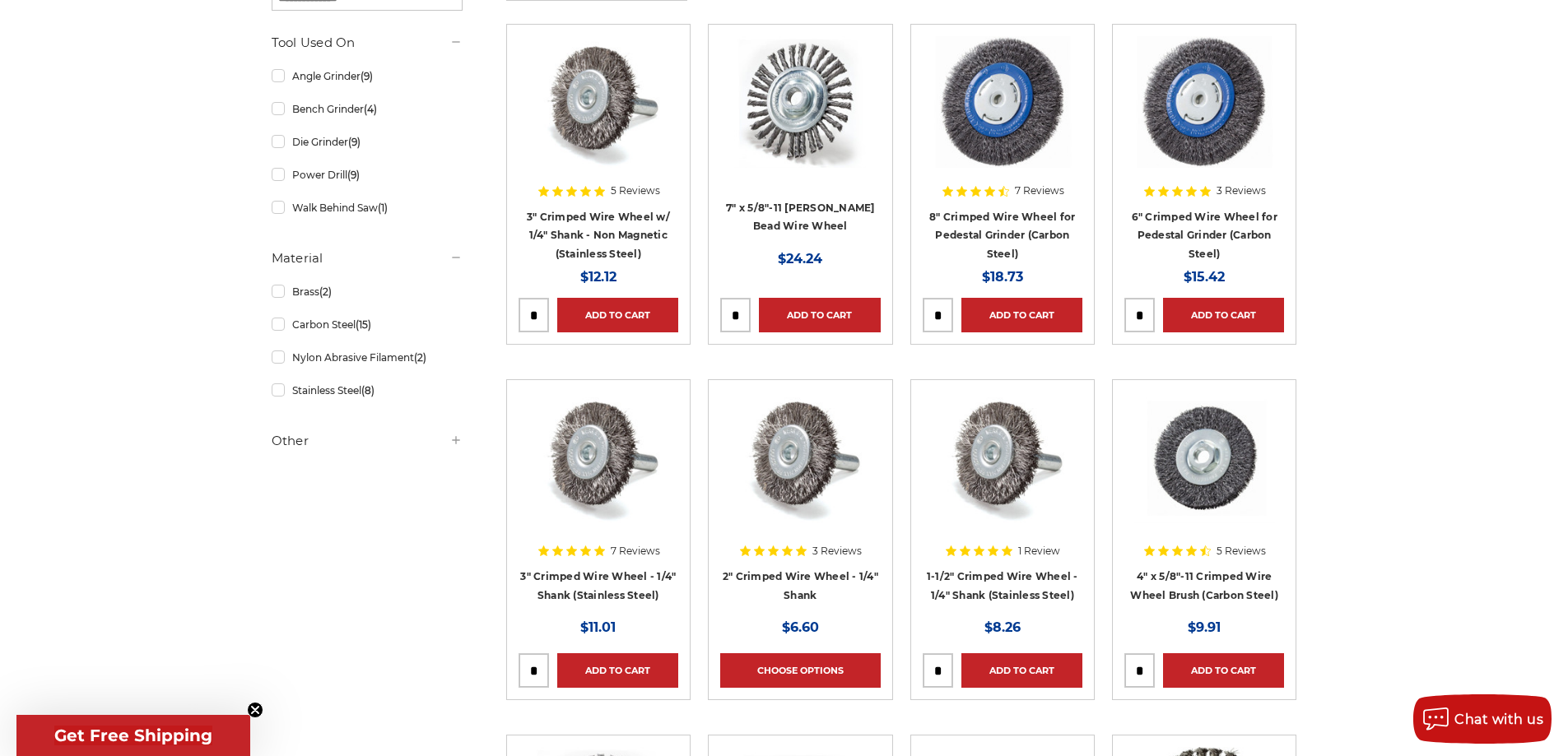
scroll to position [342, 0]
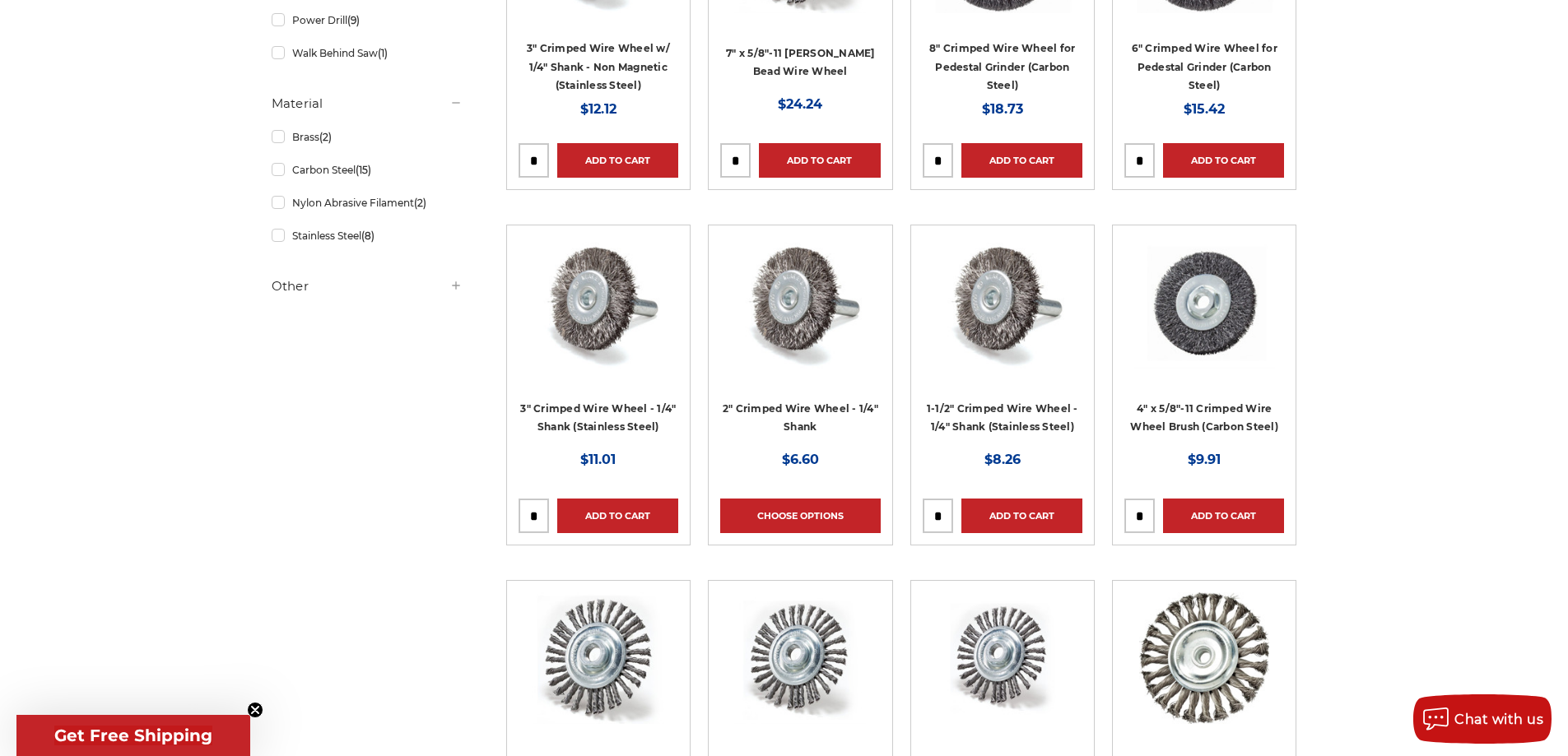
scroll to position [494, 0]
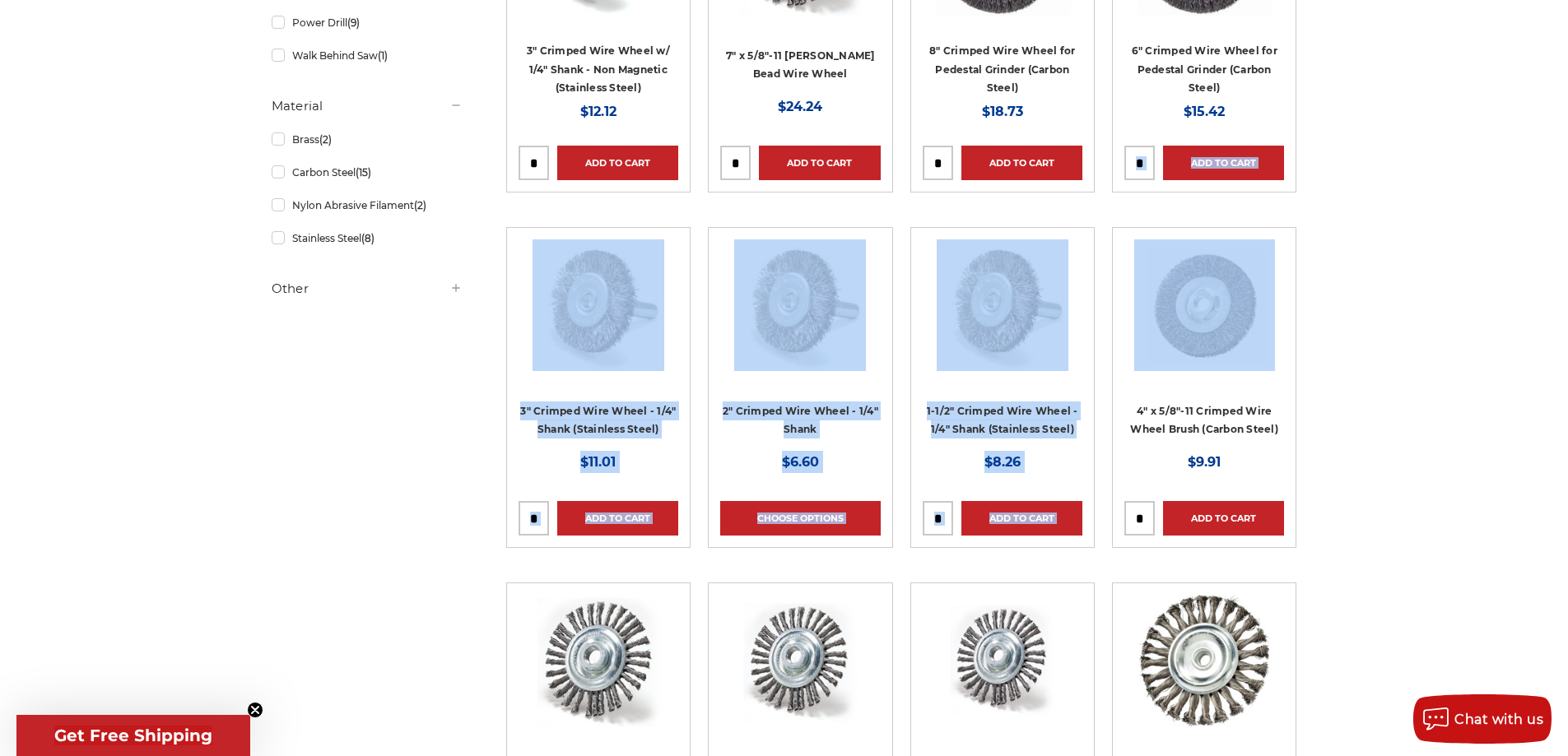
drag, startPoint x: 1139, startPoint y: 235, endPoint x: 1285, endPoint y: 334, distance: 176.4
click at [1277, 334] on ul "3" Crimped Wire Wheel w/ 1/4" Shank - Non Magnetic (Stainless Steel) MSRP: Was:…" at bounding box center [901, 404] width 808 height 1066
click at [1292, 338] on article "4" x 5/8"-11 Crimped Wire Wheel Brush (Carbon Steel) MSRP: Was: Now: $9.91 Add …" at bounding box center [1204, 387] width 184 height 321
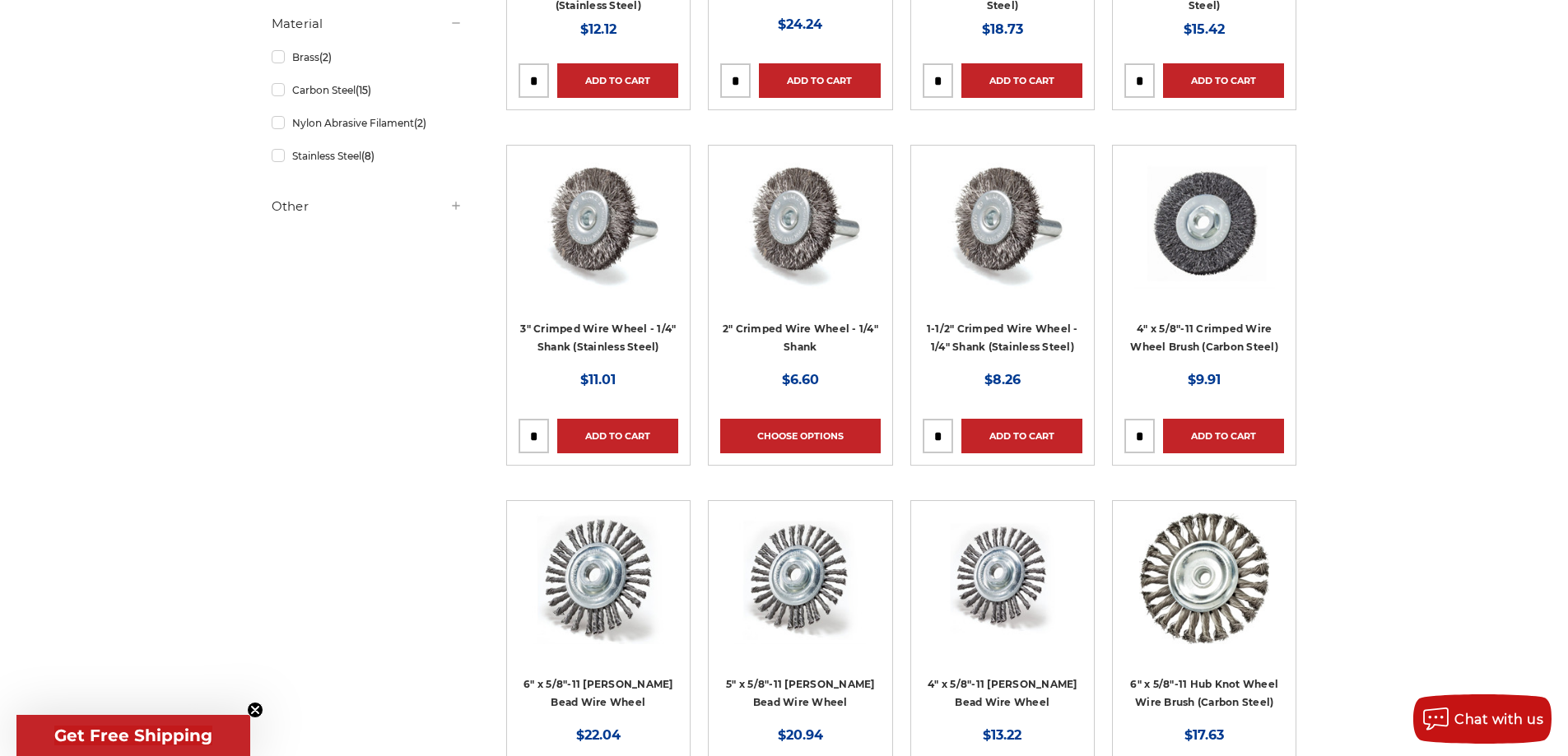
scroll to position [741, 0]
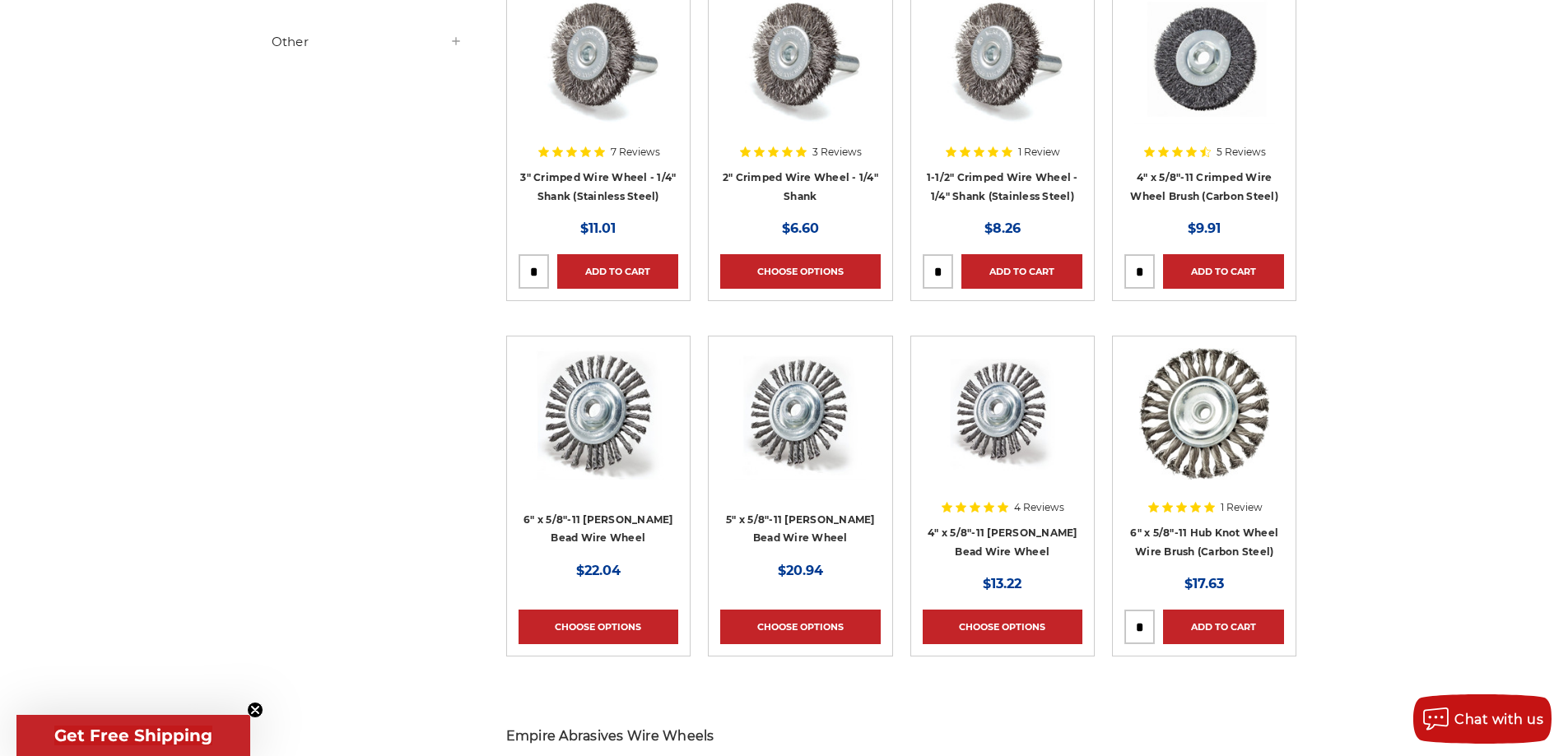
click at [1198, 101] on img at bounding box center [1205, 58] width 141 height 132
drag, startPoint x: 1127, startPoint y: 163, endPoint x: 1195, endPoint y: 171, distance: 68.5
click at [1195, 171] on div "5 Reviews 4" x 5/8"-11 Crimped Wire Wheel Brush (Carbon Steel) MSRP: Was: Now: …" at bounding box center [1204, 184] width 160 height 110
click at [329, 219] on div "Refine by × Browse by Choose Your Grit, Grit & more Hide Filters Show Filters T…" at bounding box center [784, 748] width 1043 height 2348
click at [1001, 532] on link "4" x 5/8"-11 [PERSON_NAME] Bead Wire Wheel" at bounding box center [1003, 542] width 150 height 31
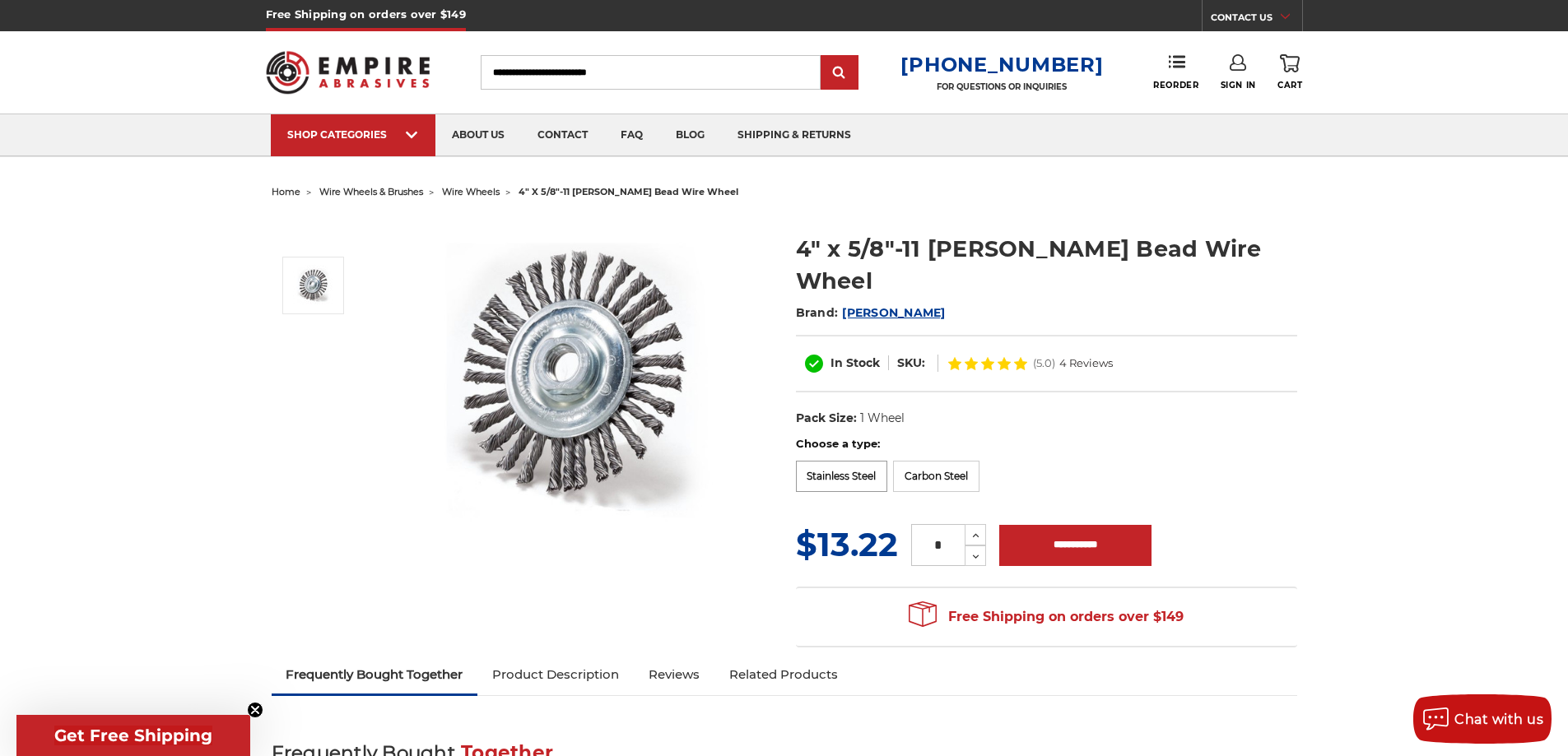
click at [836, 461] on label "Stainless Steel" at bounding box center [842, 476] width 92 height 31
click at [934, 461] on label "Carbon Steel" at bounding box center [936, 476] width 86 height 31
click at [812, 257] on h1 "4" x 5/8"-11 [PERSON_NAME] Bead Wire Wheel" at bounding box center [1046, 265] width 501 height 65
drag, startPoint x: 818, startPoint y: 258, endPoint x: 799, endPoint y: 255, distance: 19.2
click at [799, 255] on h1 "4" x 5/8"-11 Stringer Bead Wire Wheel" at bounding box center [1046, 265] width 501 height 65
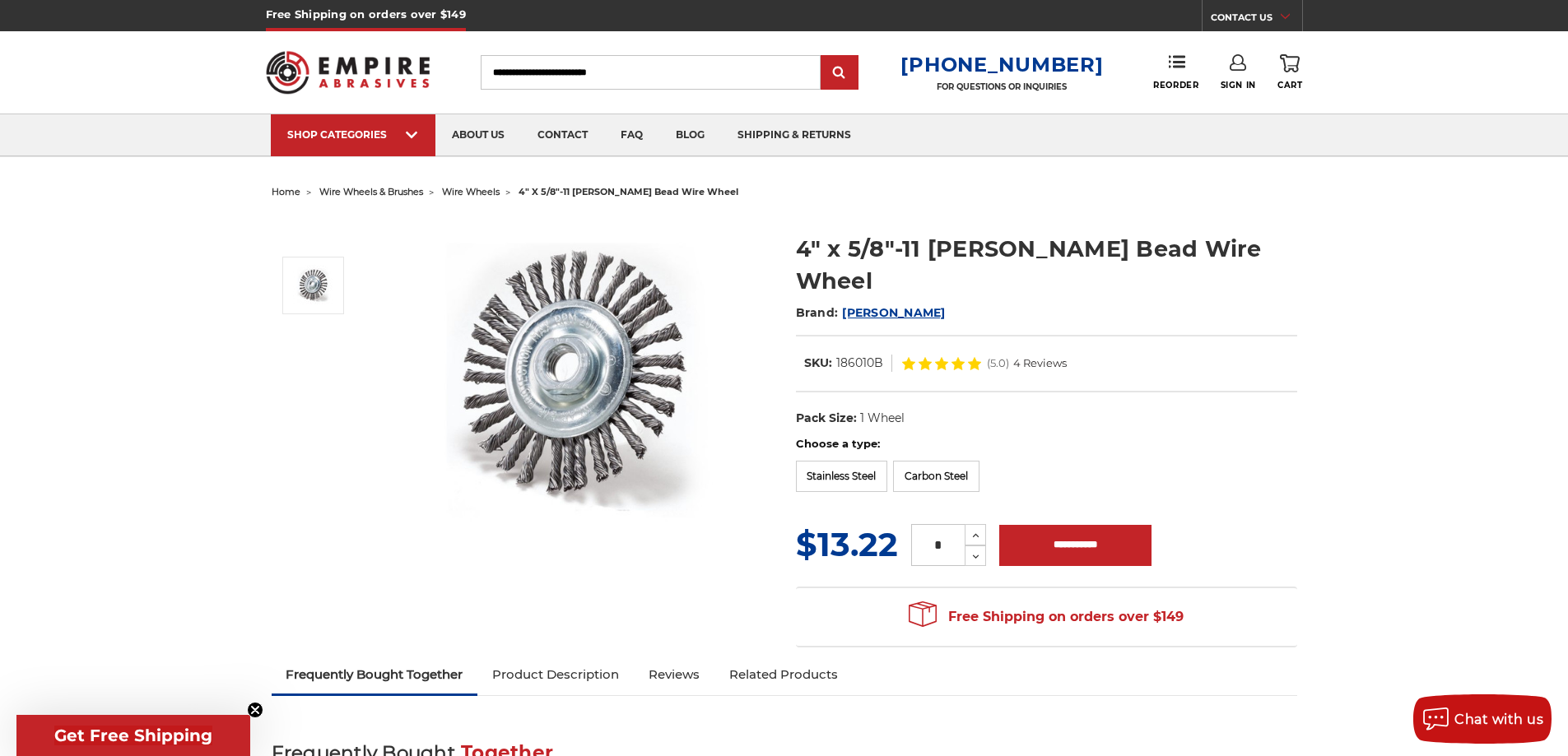
click at [866, 261] on h1 "4" x 5/8"-11 Stringer Bead Wire Wheel" at bounding box center [1046, 265] width 501 height 65
drag, startPoint x: 849, startPoint y: 248, endPoint x: 917, endPoint y: 243, distance: 68.2
click at [917, 243] on h1 "4" x 5/8"-11 Stringer Bead Wire Wheel" at bounding box center [1046, 265] width 501 height 65
click at [563, 366] on img at bounding box center [577, 380] width 330 height 329
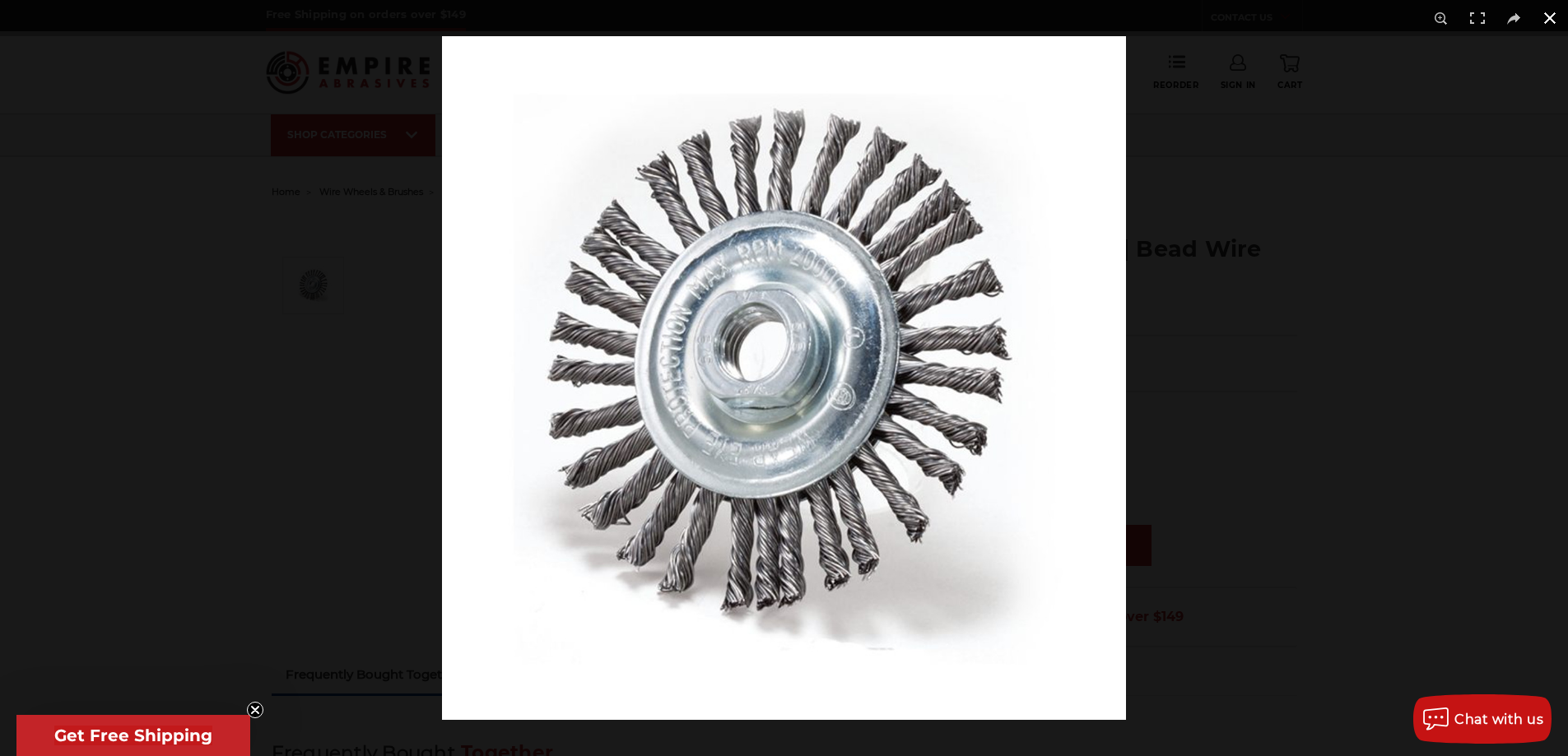
click at [345, 344] on div at bounding box center [784, 378] width 1568 height 756
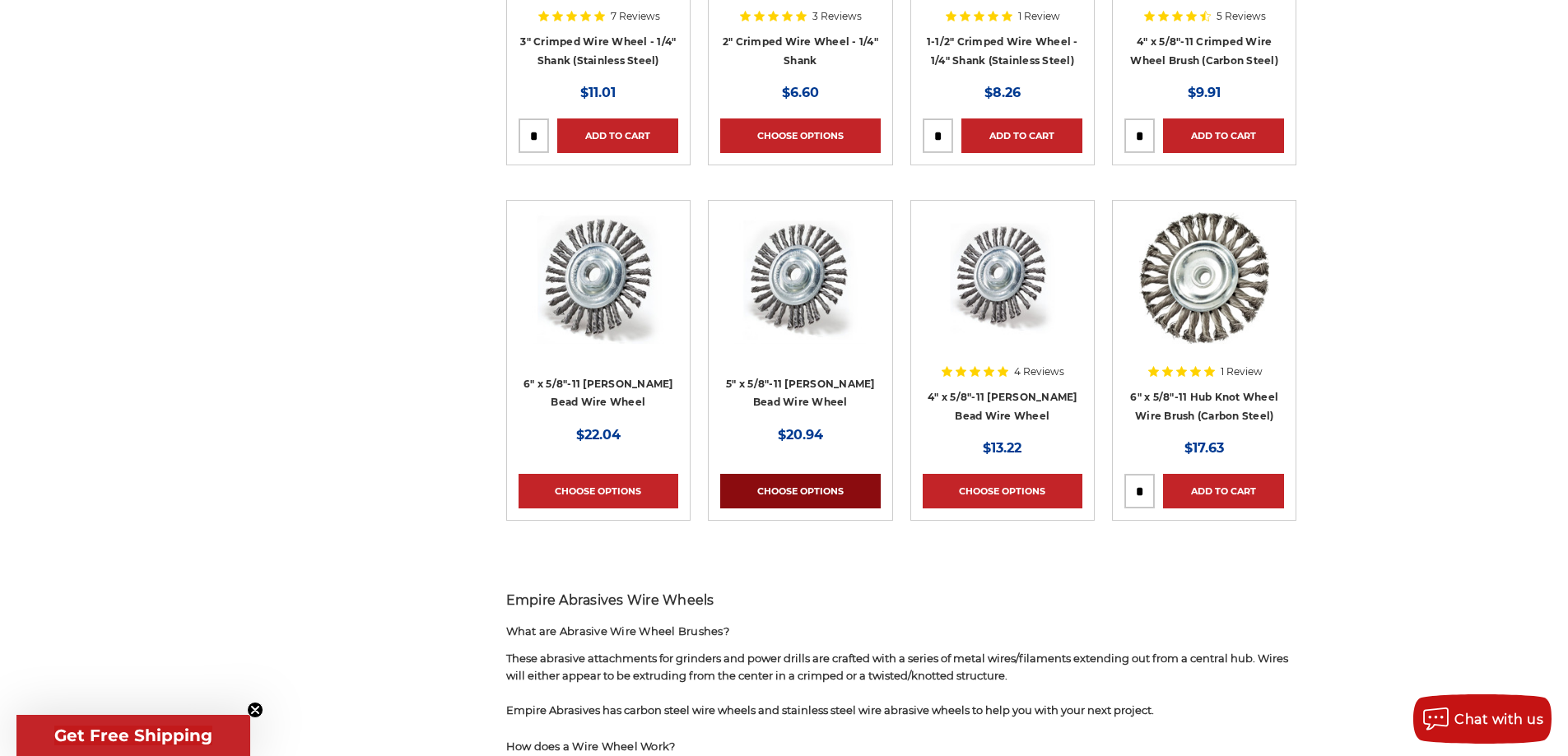
scroll to position [905, 0]
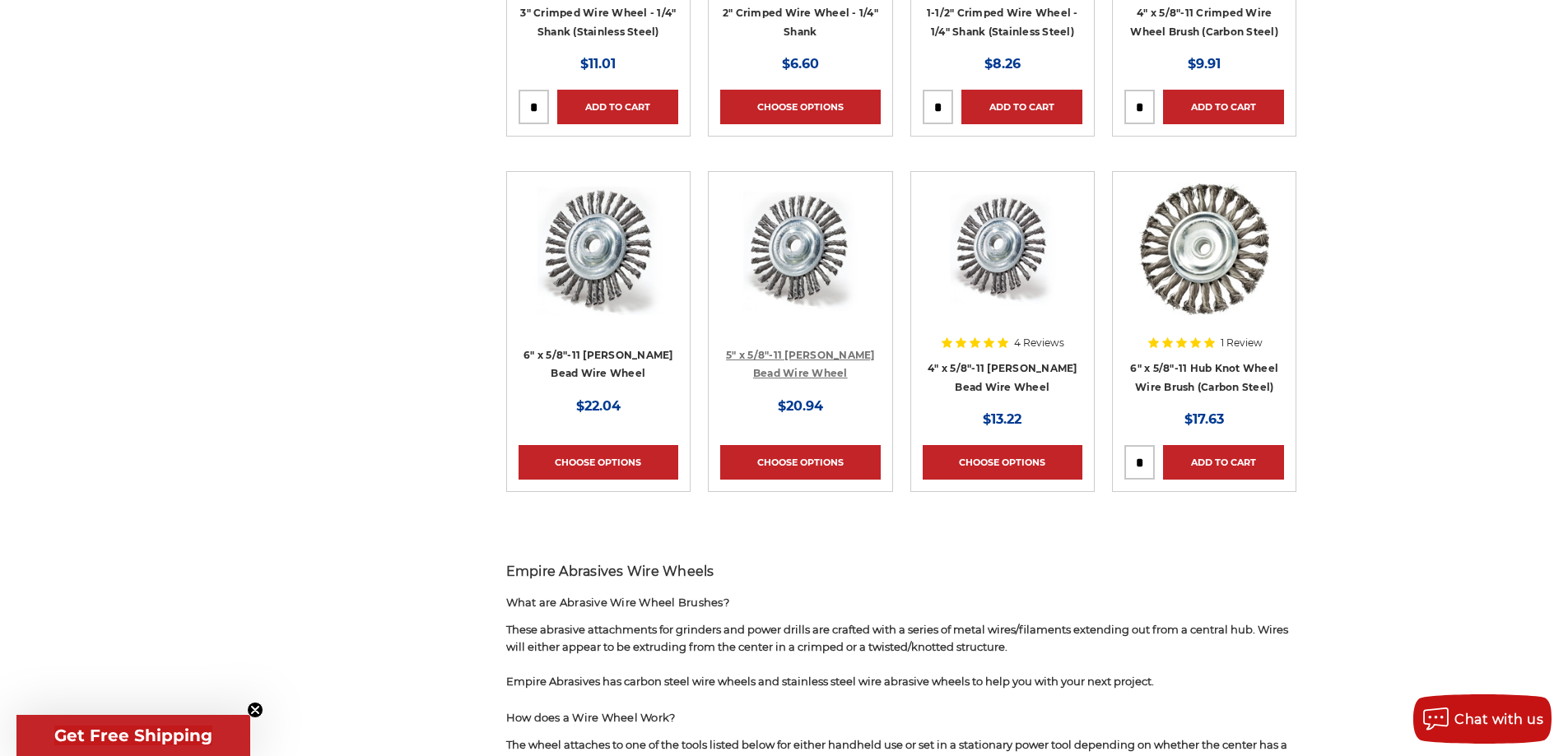
click at [784, 354] on link "5" x 5/8"-11 Stringer Bead Wire Wheel" at bounding box center [800, 364] width 149 height 31
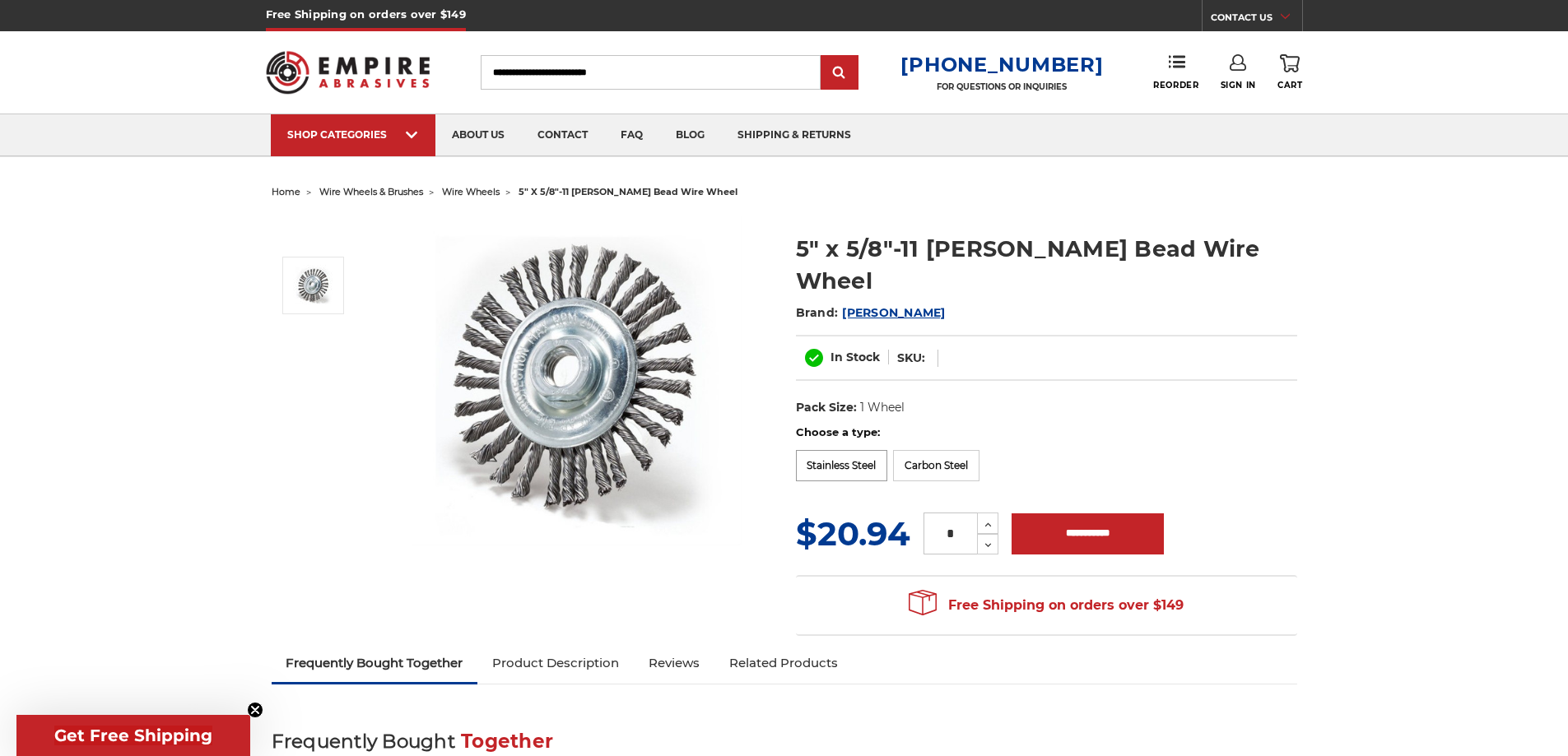
click at [824, 450] on label "Stainless Steel" at bounding box center [842, 465] width 92 height 31
click at [946, 450] on label "Carbon Steel" at bounding box center [936, 465] width 86 height 31
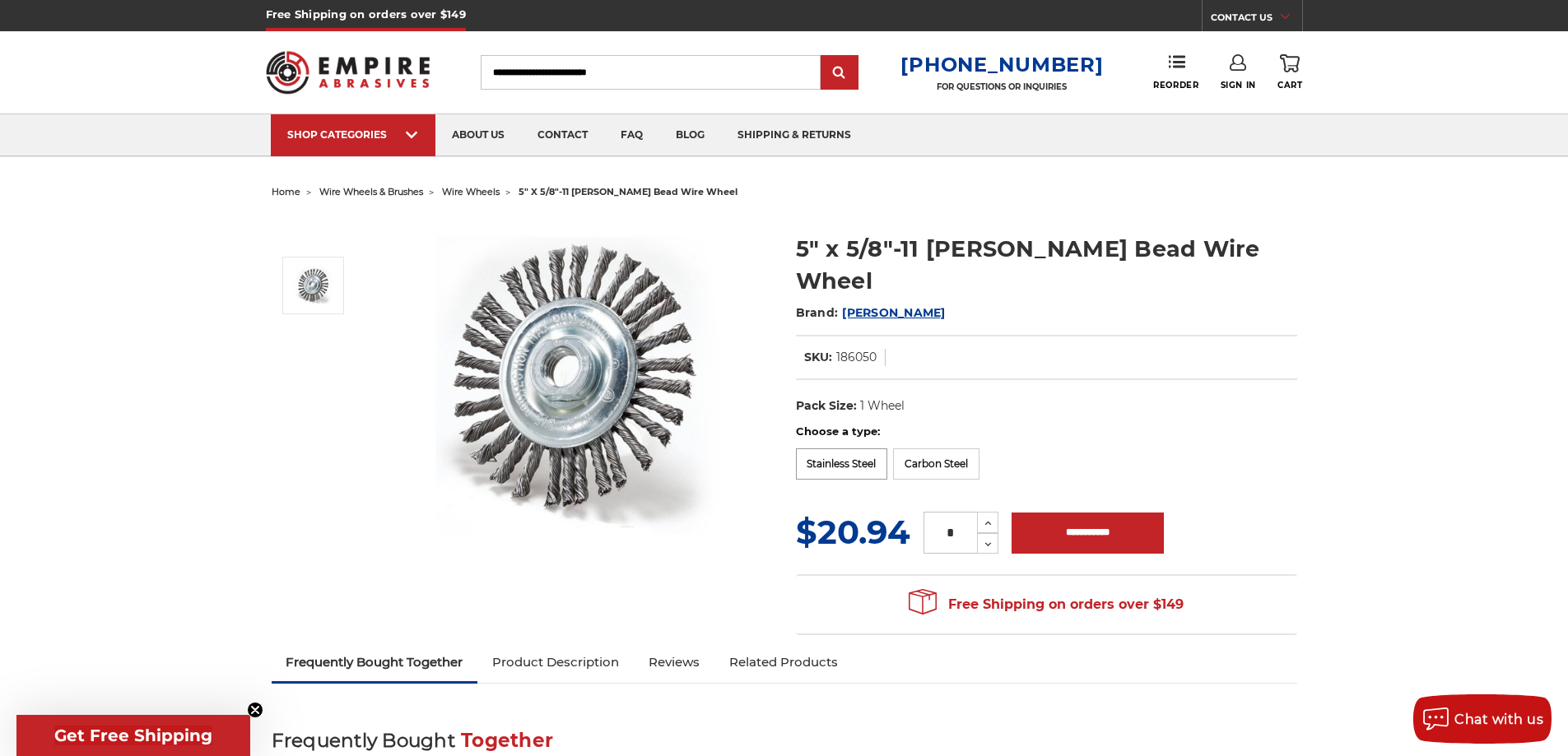
click at [857, 448] on label "Stainless Steel" at bounding box center [842, 464] width 92 height 31
click at [934, 448] on label "Carbon Steel" at bounding box center [936, 464] width 86 height 31
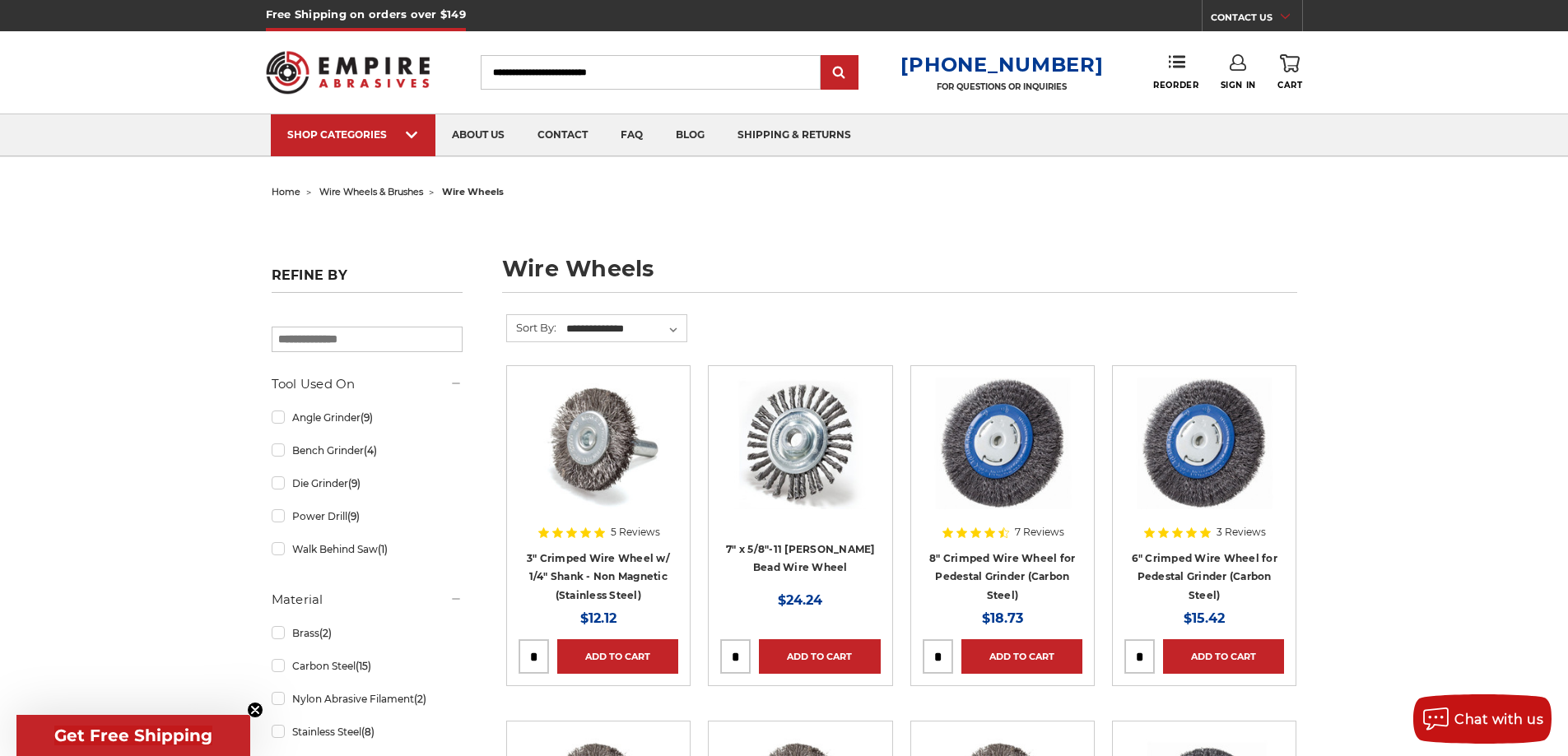
click at [606, 86] on input "Search" at bounding box center [651, 72] width 340 height 34
click at [607, 79] on input "Search" at bounding box center [651, 72] width 340 height 34
click at [605, 76] on input "Search" at bounding box center [651, 72] width 340 height 34
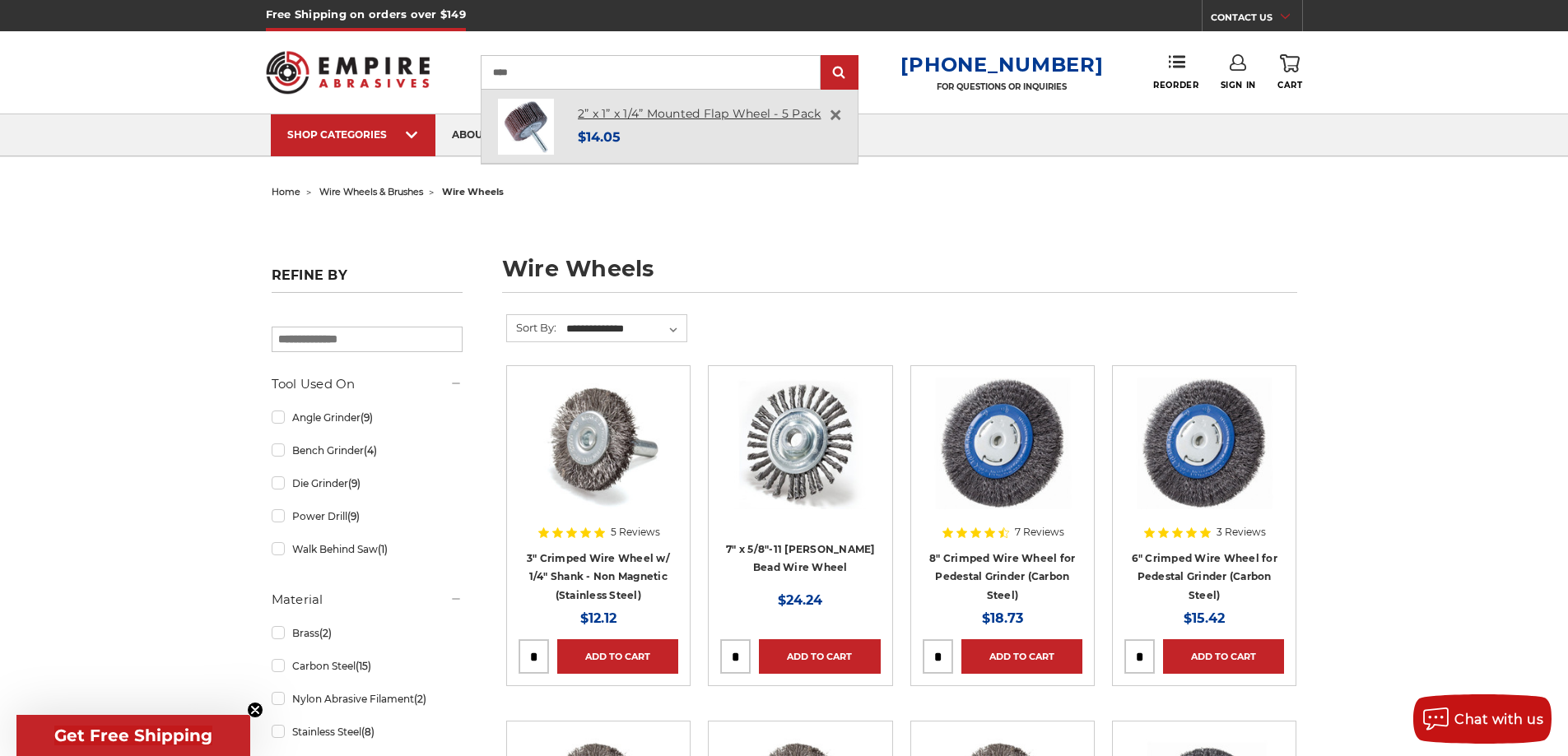
type input "****"
click at [629, 112] on link "2” x 1” x 1/4” Mounted Flap Wheel - 5 Pack" at bounding box center [699, 113] width 244 height 15
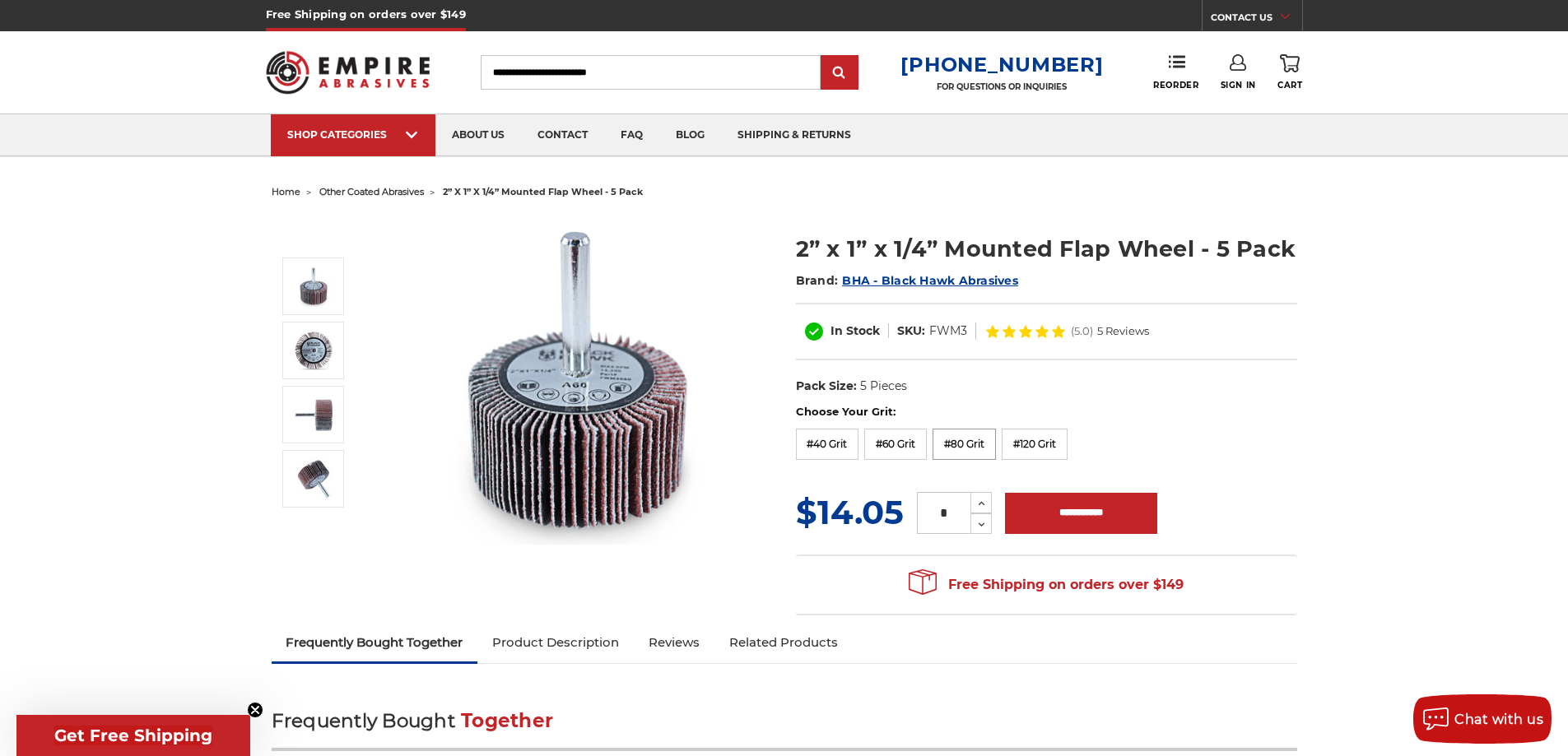
click at [963, 444] on label "#80 Grit" at bounding box center [965, 444] width 64 height 31
click at [1059, 439] on div "Choose Your Grit: #36 Grit #40 Grit #60 Grit #80 Grit #120 Grit" at bounding box center [1046, 435] width 501 height 62
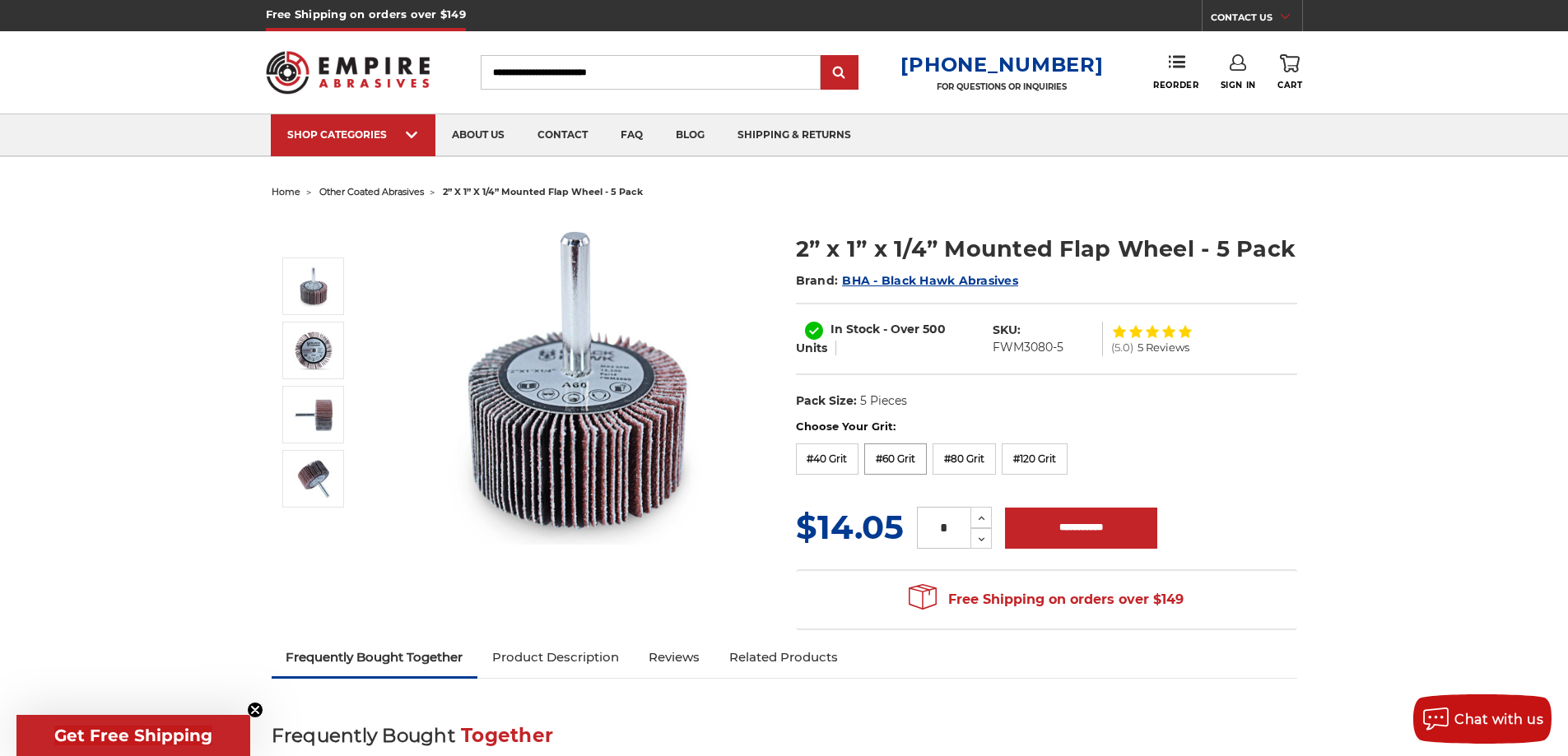
click at [899, 458] on label "#60 Grit" at bounding box center [895, 458] width 63 height 31
drag, startPoint x: 815, startPoint y: 458, endPoint x: 821, endPoint y: 468, distance: 11.7
click at [818, 460] on label "#40 Grit" at bounding box center [828, 458] width 64 height 31
click at [820, 470] on label "#40 Grit" at bounding box center [828, 458] width 64 height 31
click at [947, 487] on form "Choose Your Grit: #36 Grit #40 Grit #60 Grit #80 Grit #120 Grit MSRP: Was: Now:…" at bounding box center [1046, 485] width 501 height 133
